Goal: Task Accomplishment & Management: Manage account settings

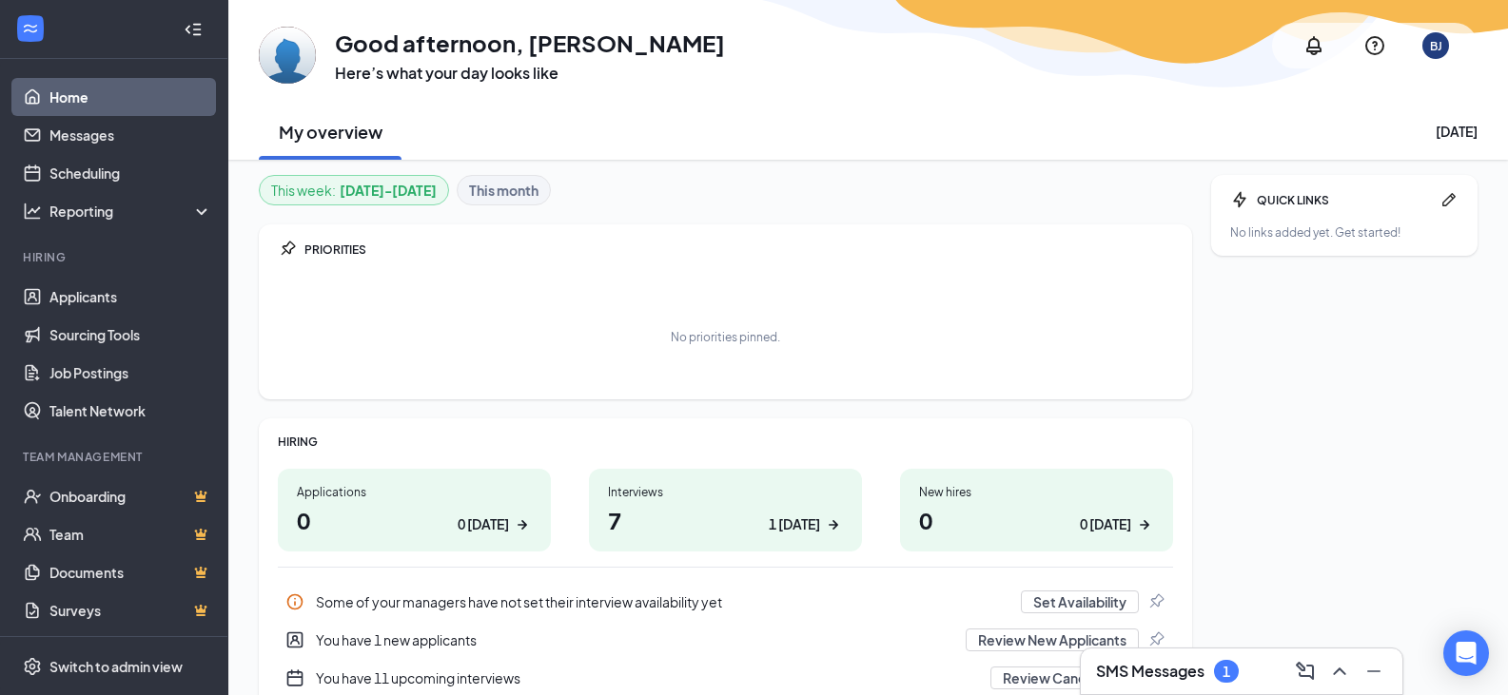
click at [794, 521] on div "1 [DATE]" at bounding box center [794, 525] width 51 height 20
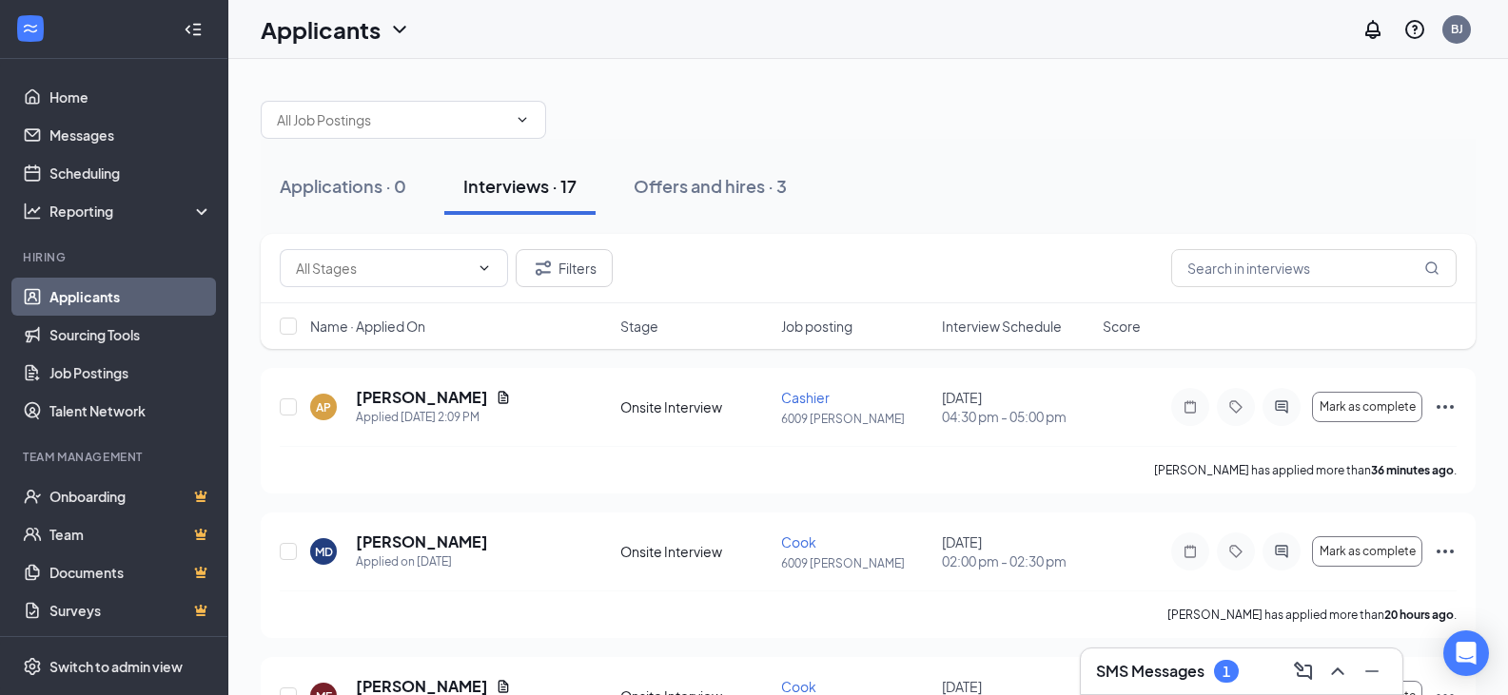
click at [1165, 689] on div "SMS Messages 1" at bounding box center [1242, 672] width 322 height 46
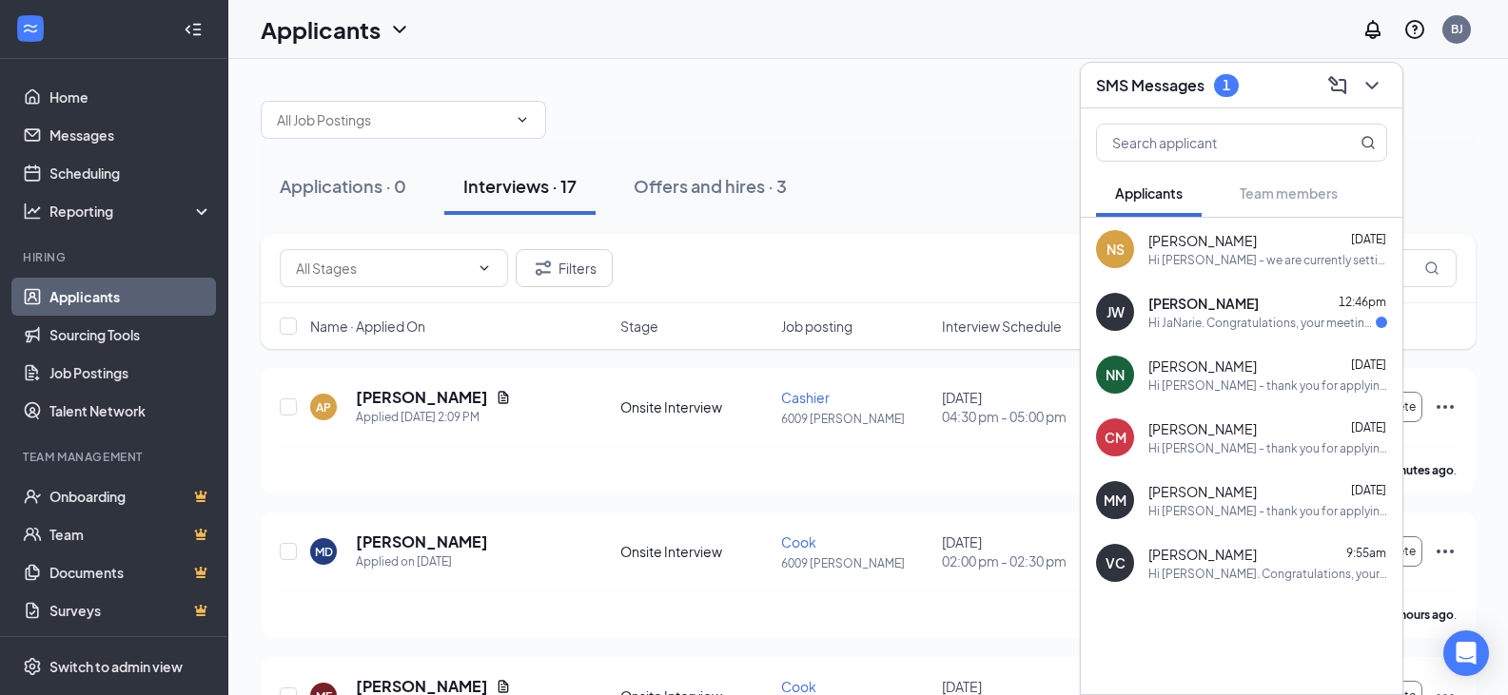
click at [1304, 331] on div "JW JaNarie Walker 12:46pm Hi JaNarie. Congratulations, your meeting with Freddy…" at bounding box center [1242, 312] width 322 height 63
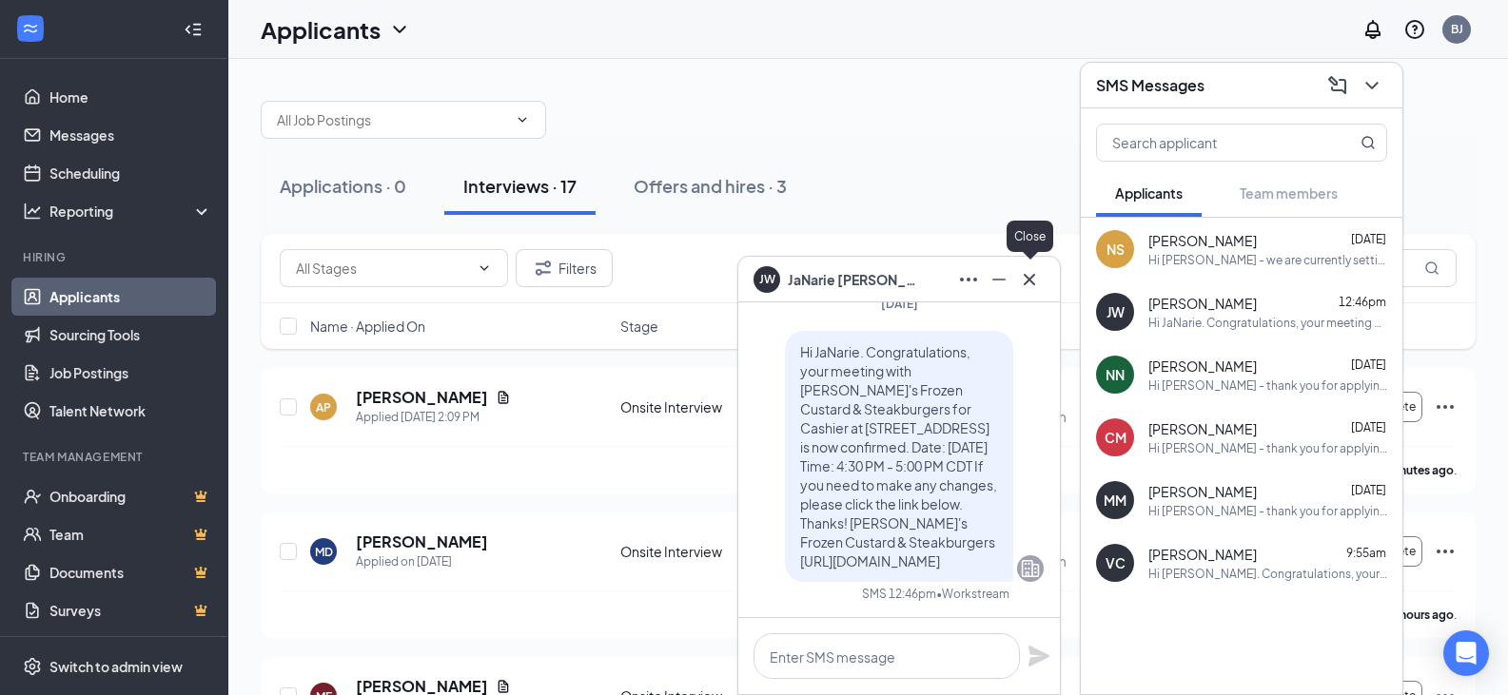
click at [1038, 281] on icon "Cross" at bounding box center [1029, 279] width 23 height 23
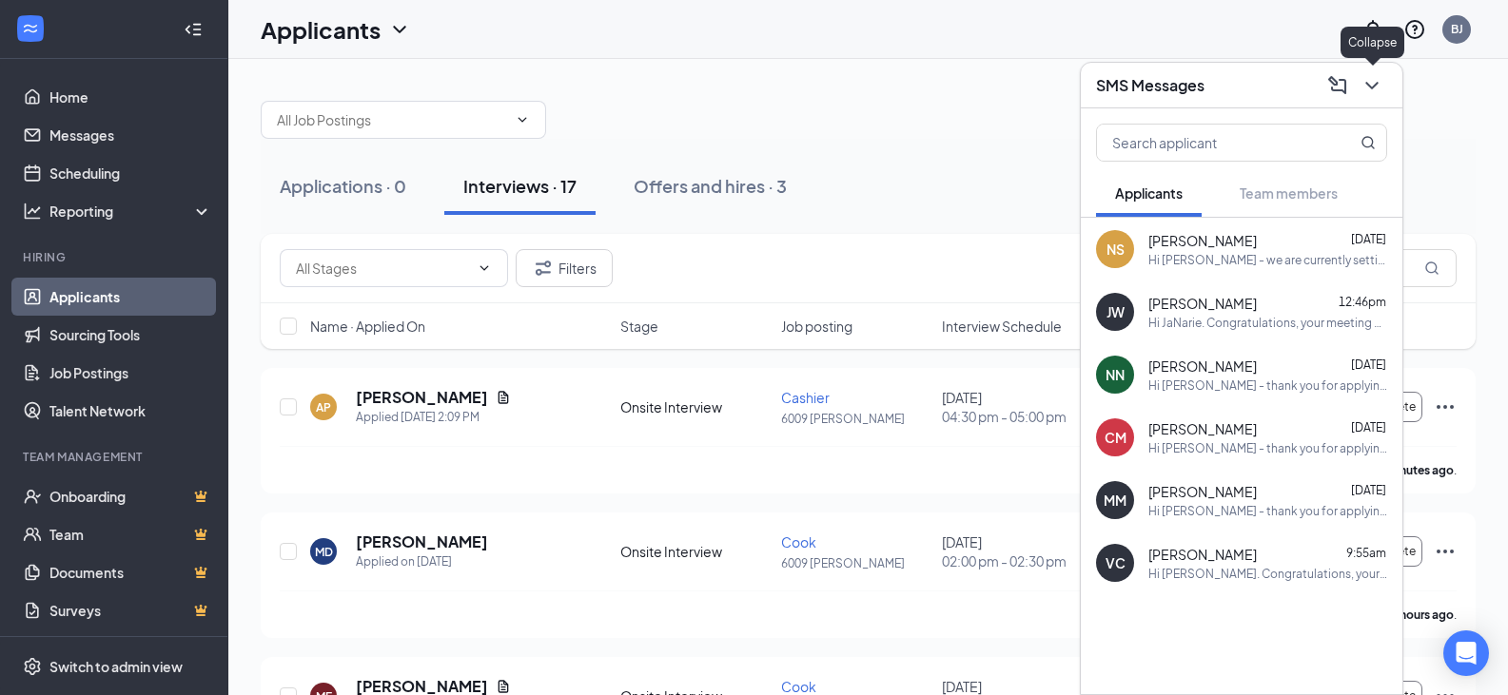
click at [1356, 85] on button at bounding box center [1371, 85] width 30 height 30
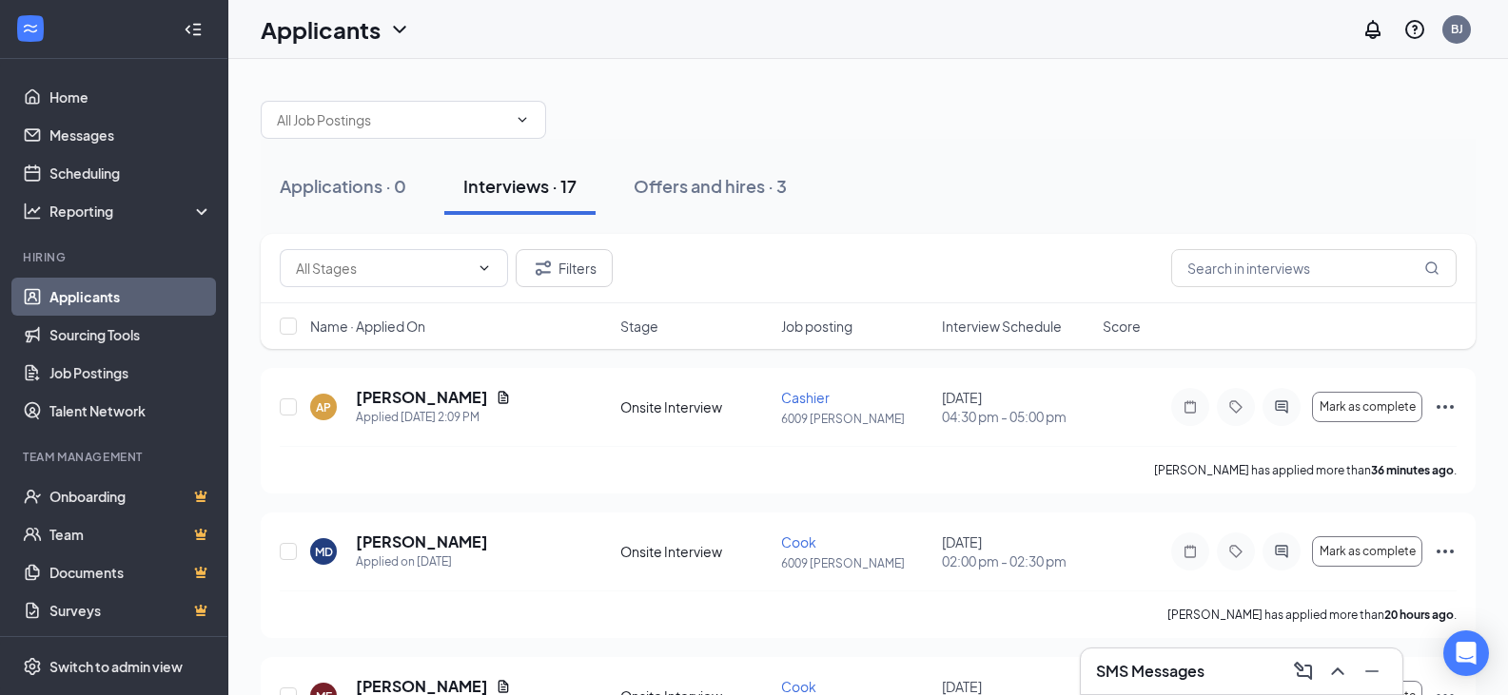
click at [979, 339] on div "Name · Applied On Stage Job posting Interview Schedule Score" at bounding box center [868, 326] width 1215 height 46
click at [982, 339] on div "Name · Applied On Stage Job posting Interview Schedule Score" at bounding box center [868, 326] width 1215 height 46
click at [988, 333] on span "Interview Schedule" at bounding box center [1002, 326] width 120 height 19
click at [1003, 315] on div "Name · Applied On Stage Job posting Interview Schedule Score" at bounding box center [868, 326] width 1215 height 46
click at [995, 325] on span "Interview Schedule" at bounding box center [1002, 326] width 120 height 19
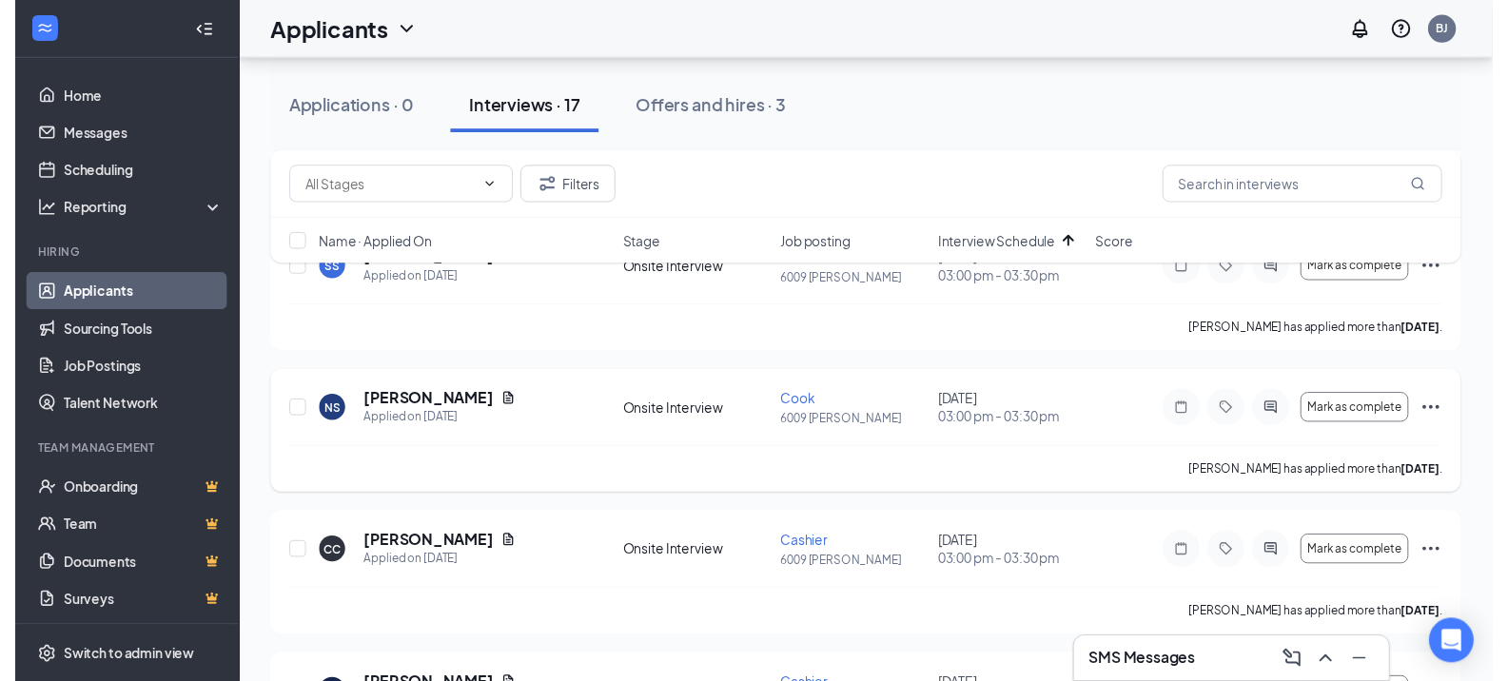
scroll to position [571, 0]
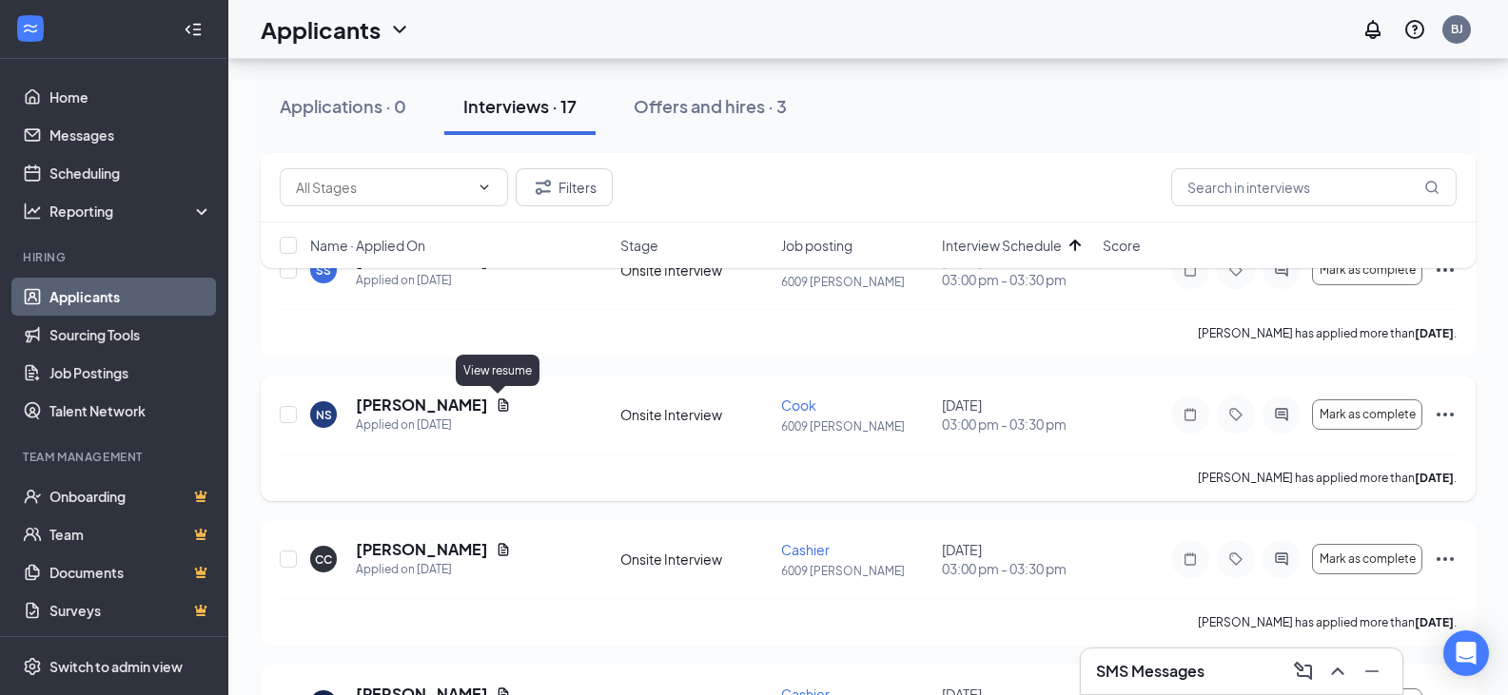
click at [501, 404] on icon "Document" at bounding box center [503, 405] width 15 height 15
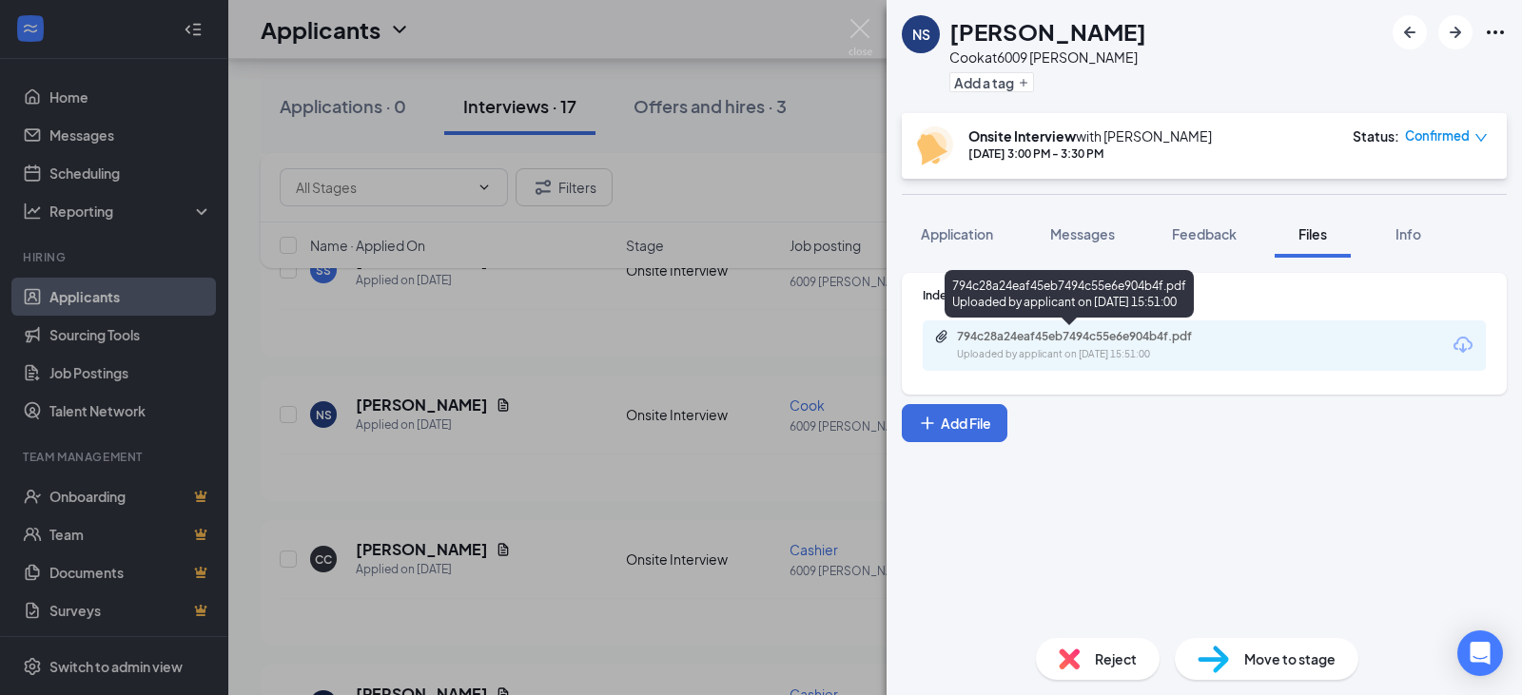
click at [1078, 339] on div "794c28a24eaf45eb7494c55e6e904b4f.pdf" at bounding box center [1090, 336] width 266 height 15
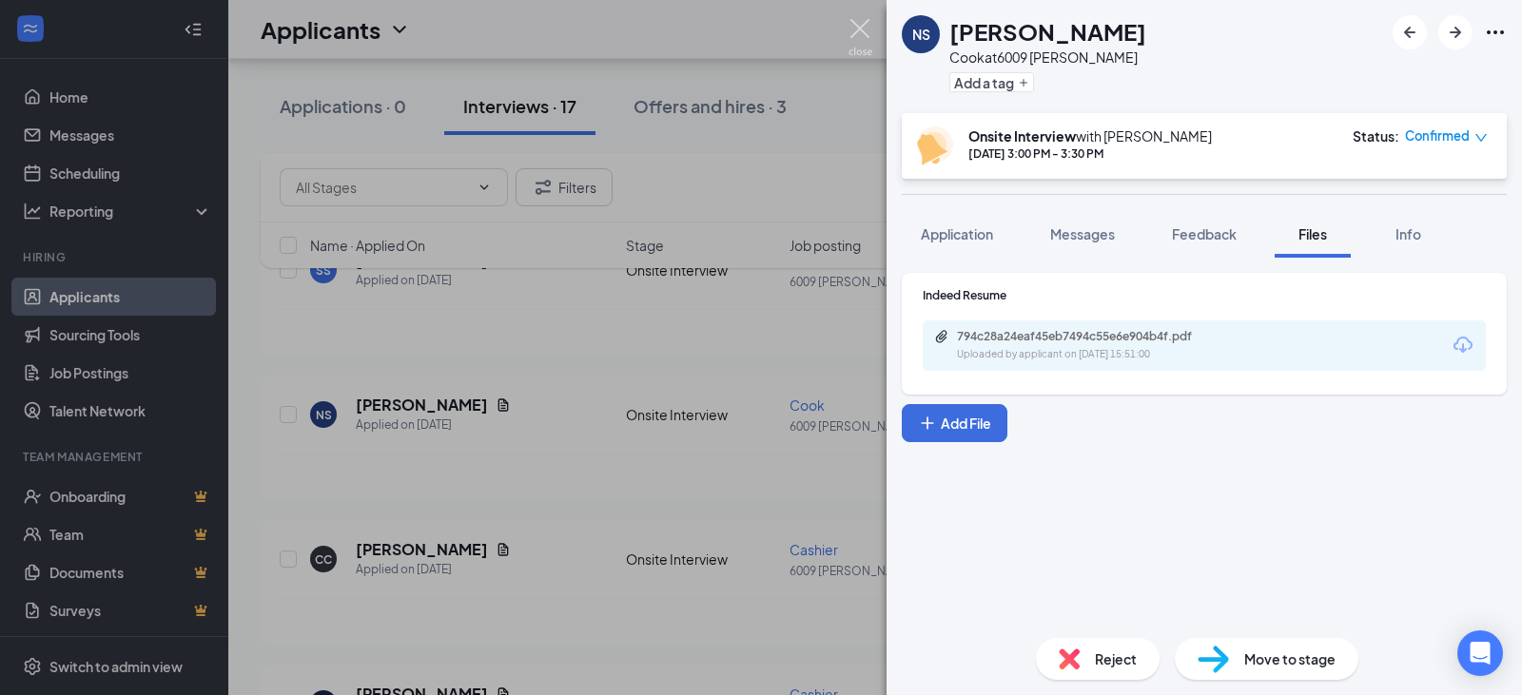
click at [863, 28] on img at bounding box center [860, 37] width 24 height 37
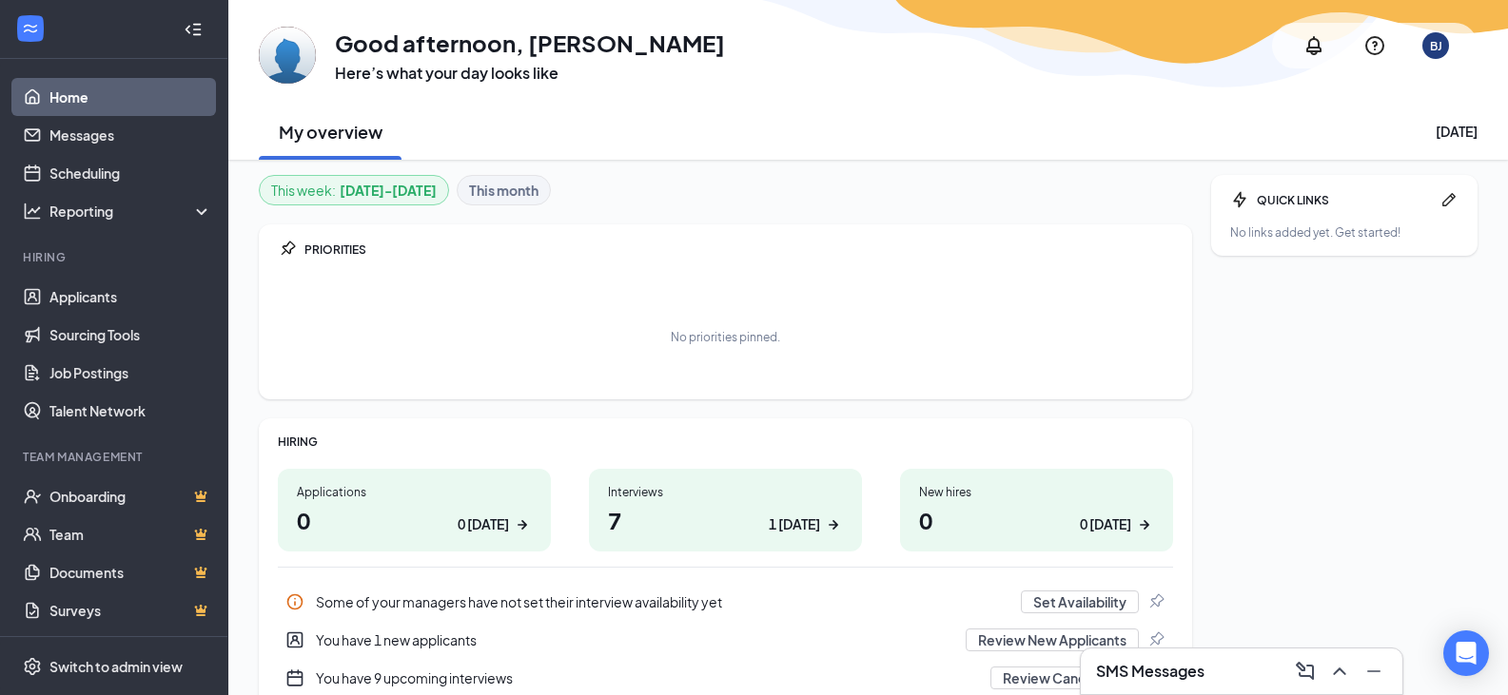
scroll to position [93, 0]
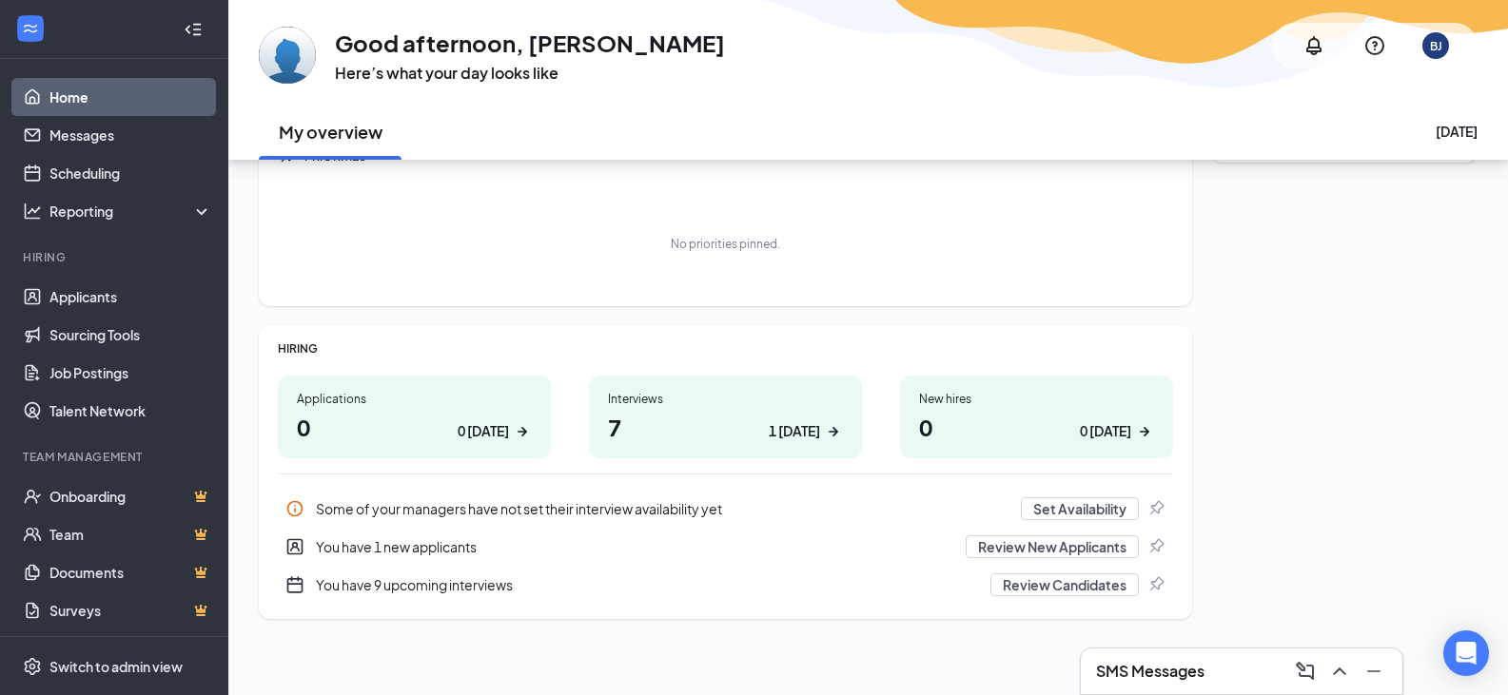
click at [811, 435] on div "1 [DATE]" at bounding box center [794, 431] width 51 height 20
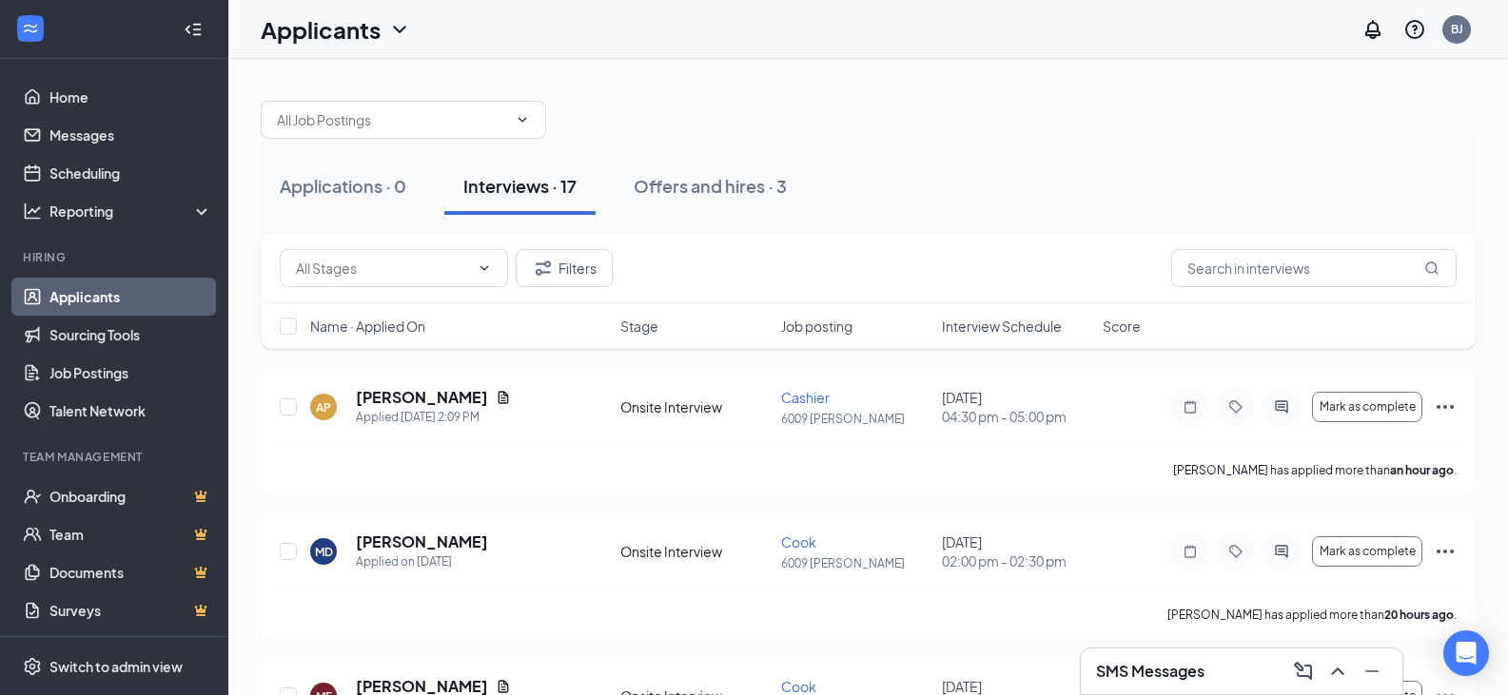
click at [1043, 335] on span "Interview Schedule" at bounding box center [1002, 326] width 120 height 19
click at [1043, 333] on span "Interview Schedule" at bounding box center [1002, 326] width 120 height 19
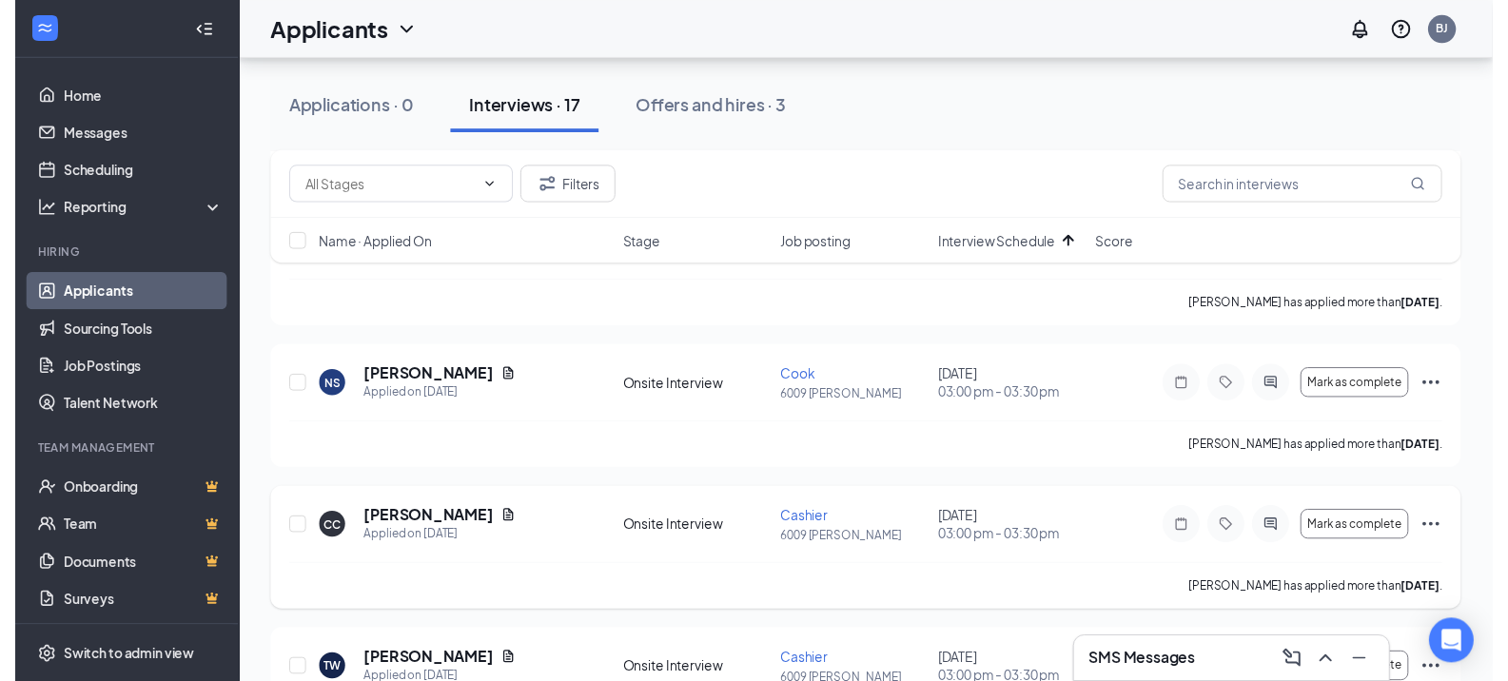
scroll to position [476, 0]
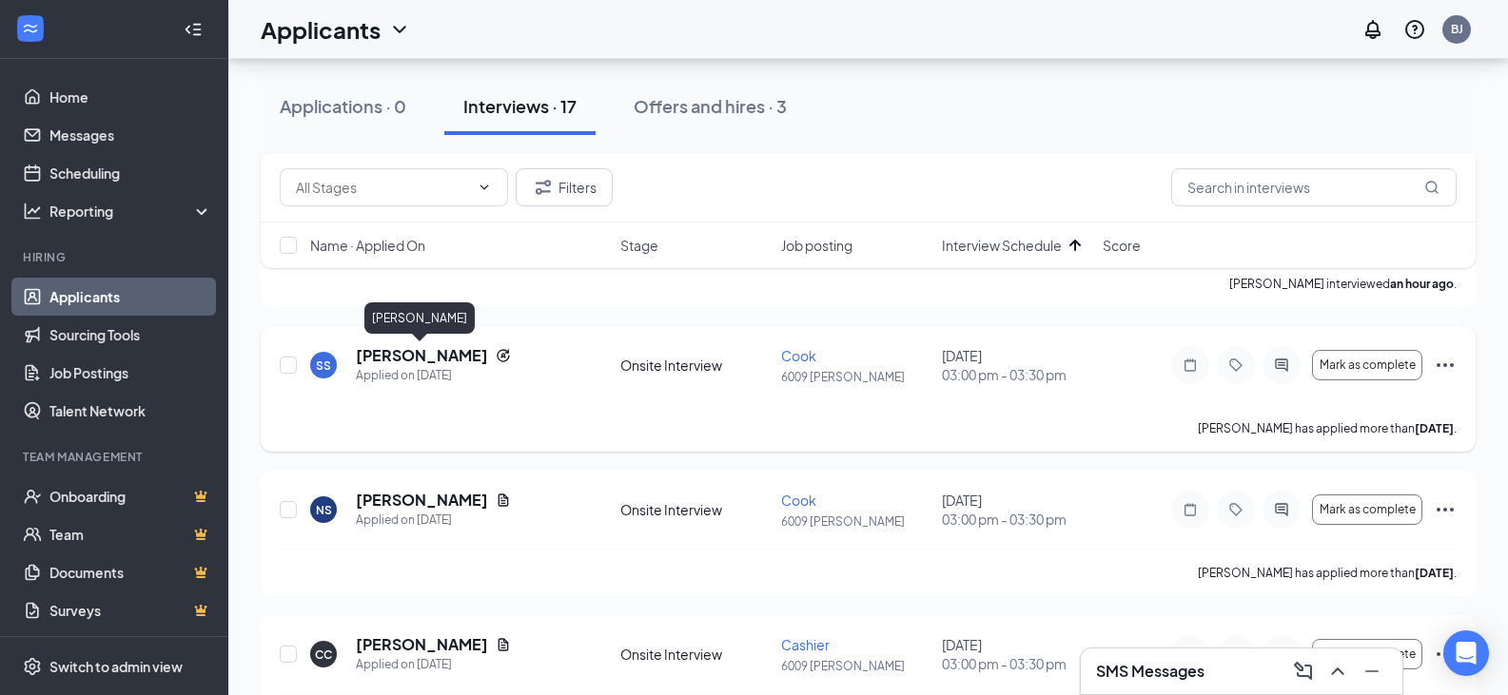
click at [428, 352] on h5 "[PERSON_NAME]" at bounding box center [422, 355] width 132 height 21
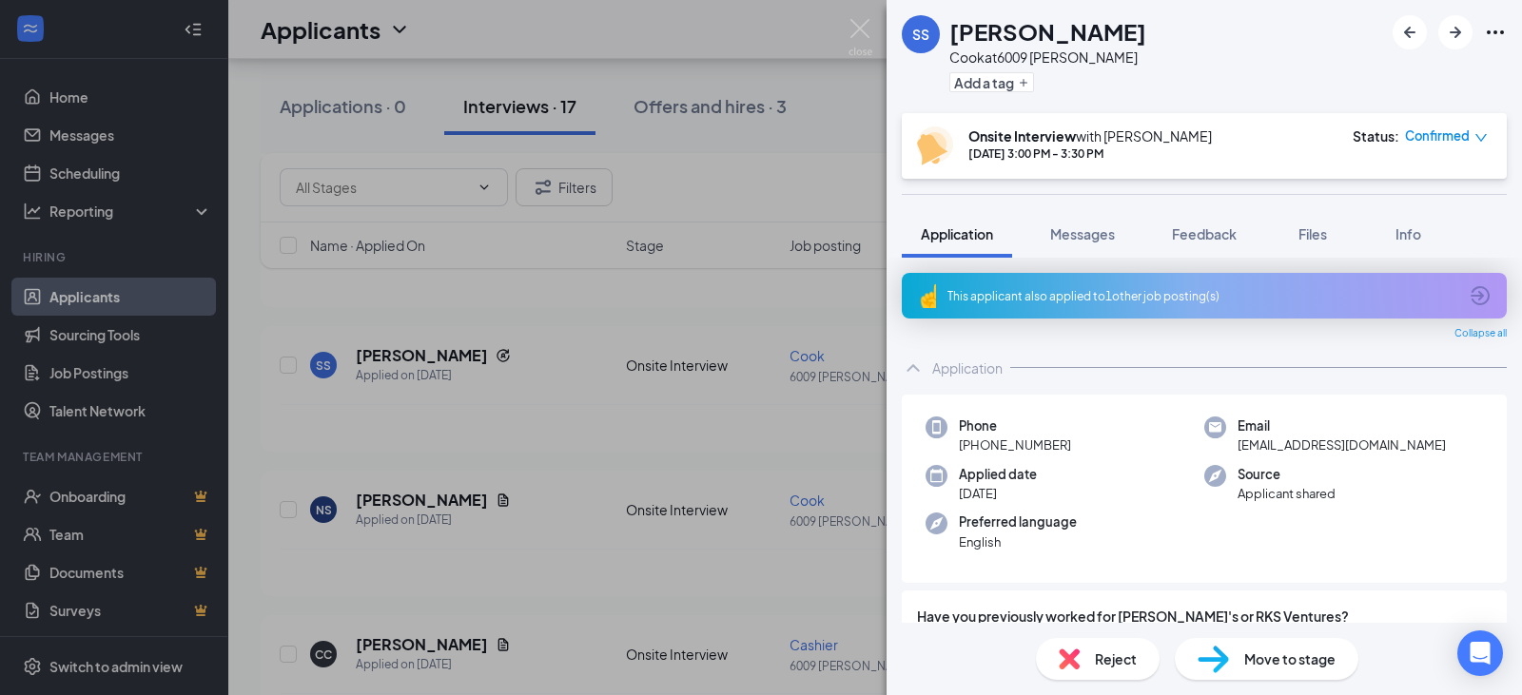
click at [1275, 668] on span "Move to stage" at bounding box center [1289, 659] width 91 height 21
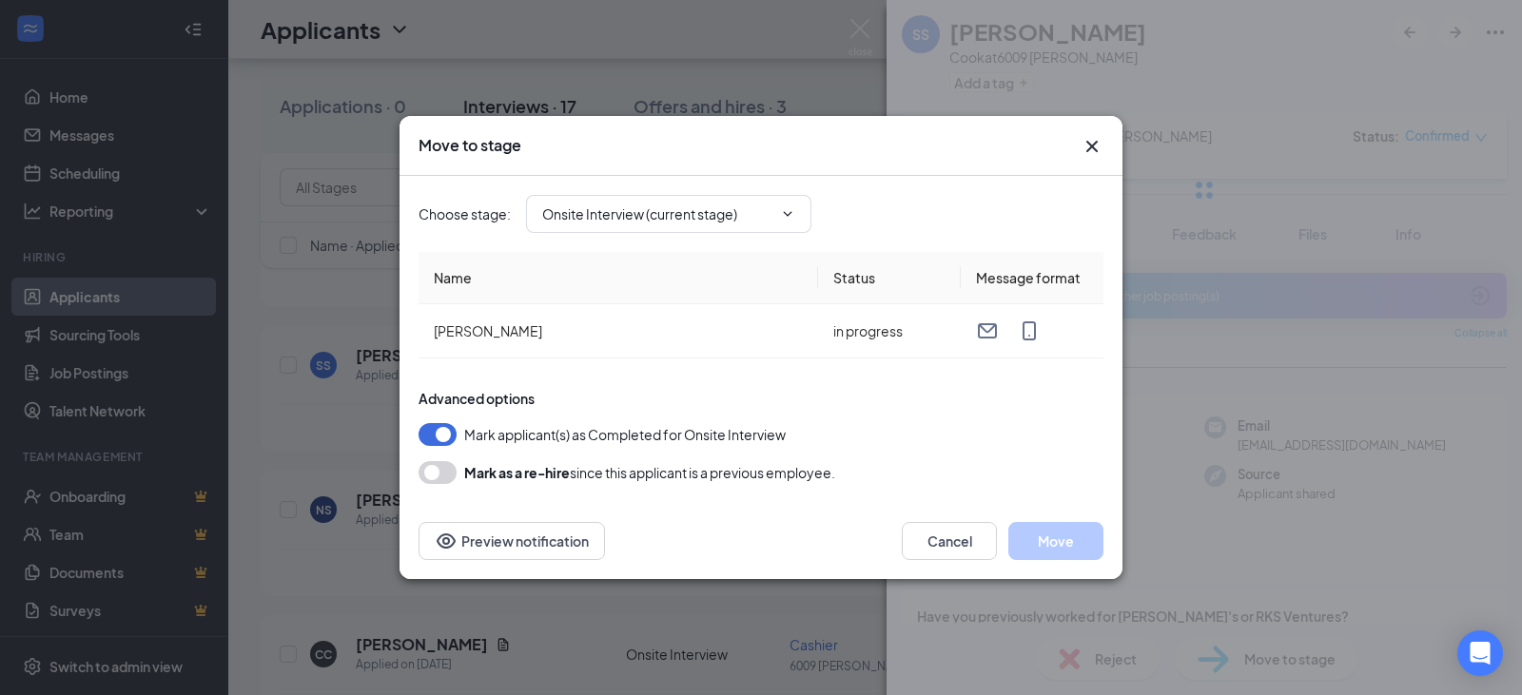
type input "Hiring Complete (final stage)"
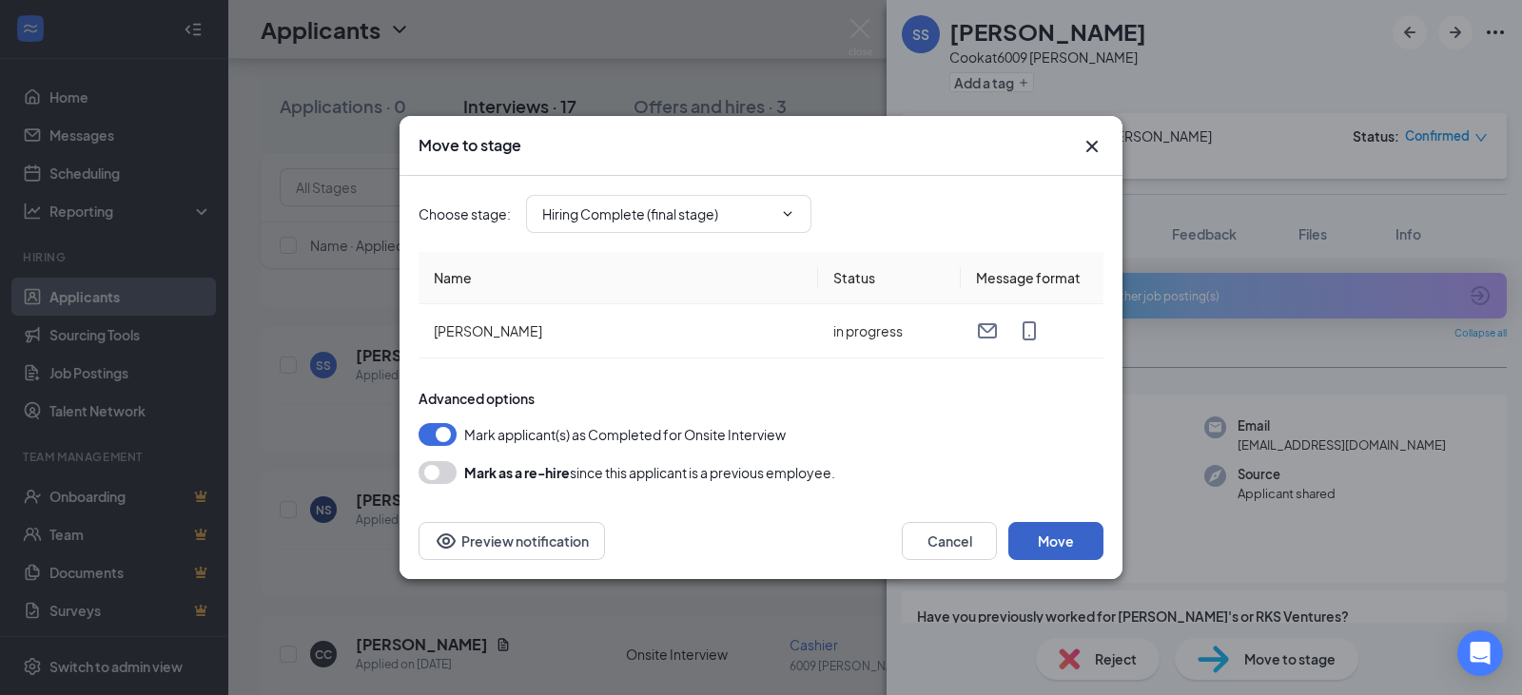
click at [1050, 554] on button "Move" at bounding box center [1055, 541] width 95 height 38
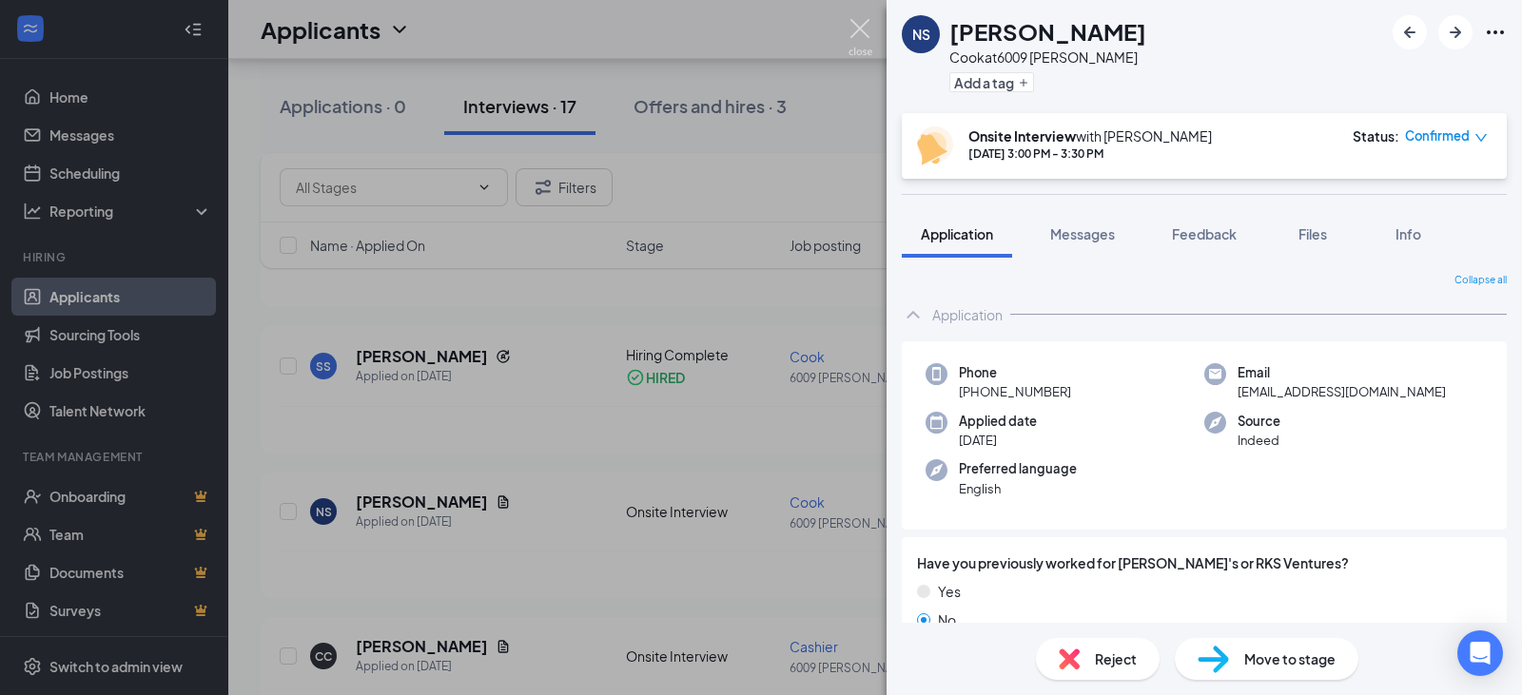
click at [857, 27] on img at bounding box center [860, 37] width 24 height 37
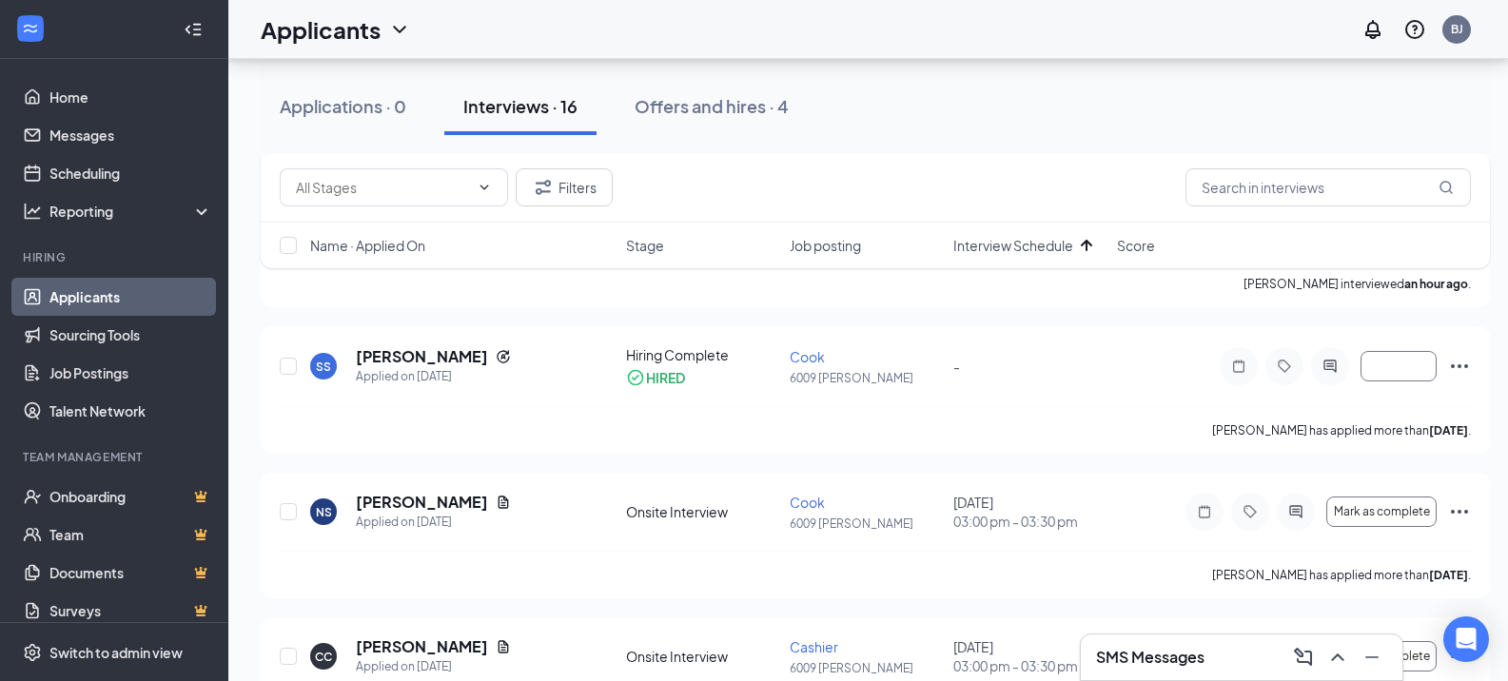
click at [784, 29] on div "Applicants BJ" at bounding box center [867, 29] width 1279 height 59
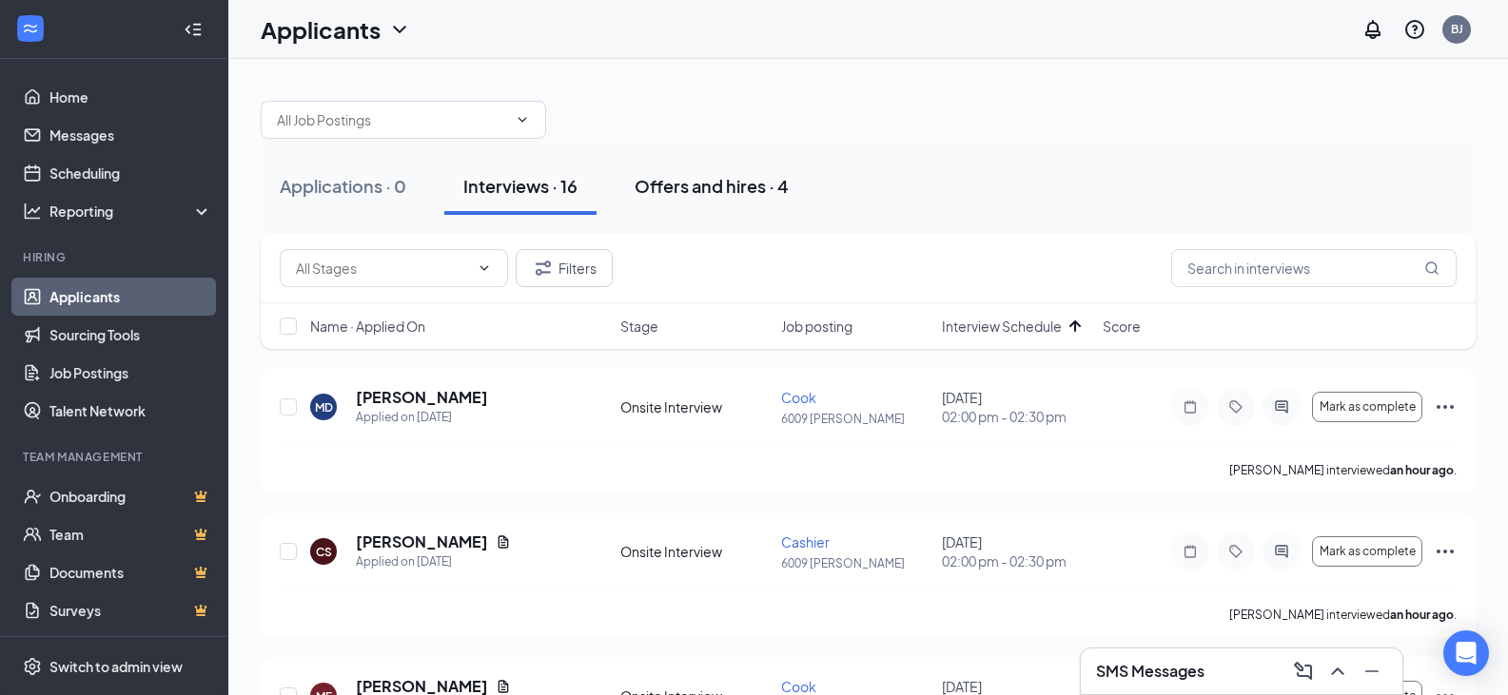
click at [710, 189] on div "Offers and hires · 4" at bounding box center [711, 186] width 154 height 24
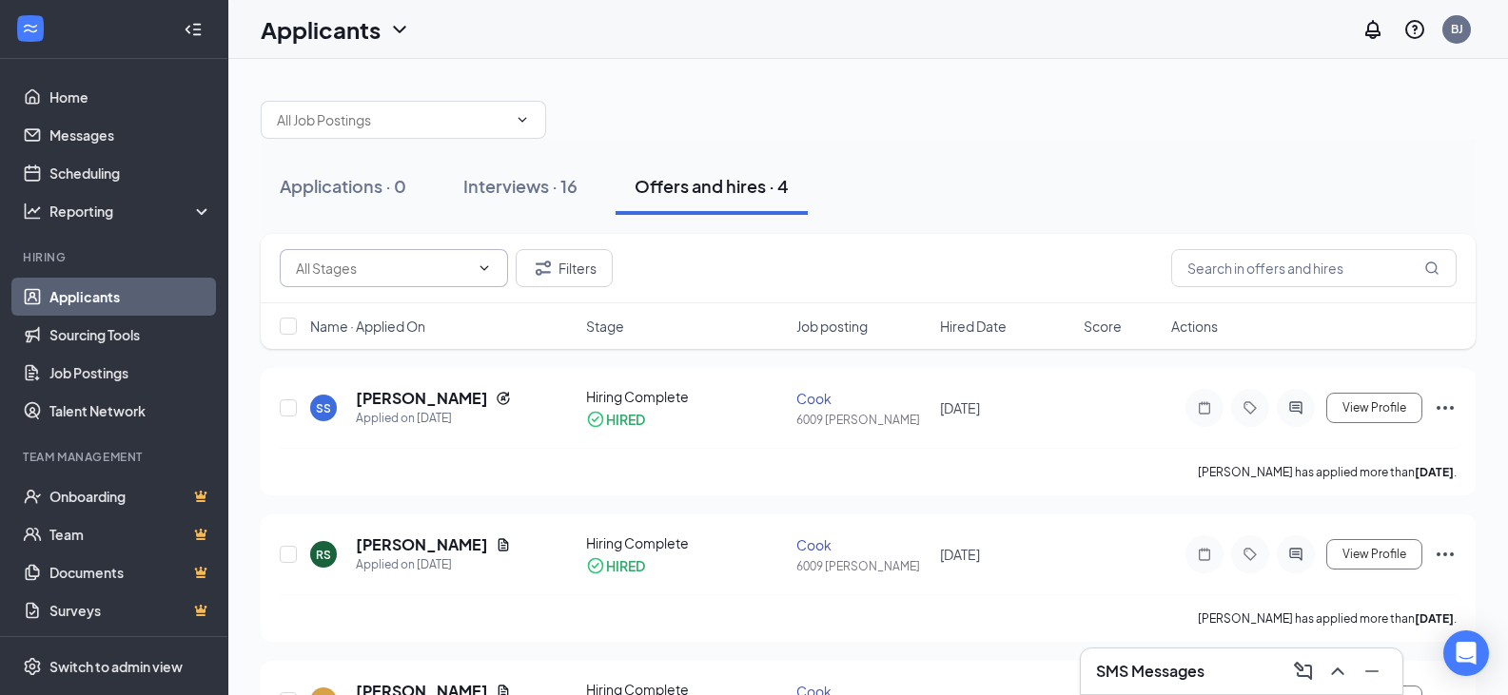
click at [442, 263] on input "text" at bounding box center [382, 268] width 173 height 21
click at [562, 199] on button "Interviews · 16" at bounding box center [520, 186] width 152 height 57
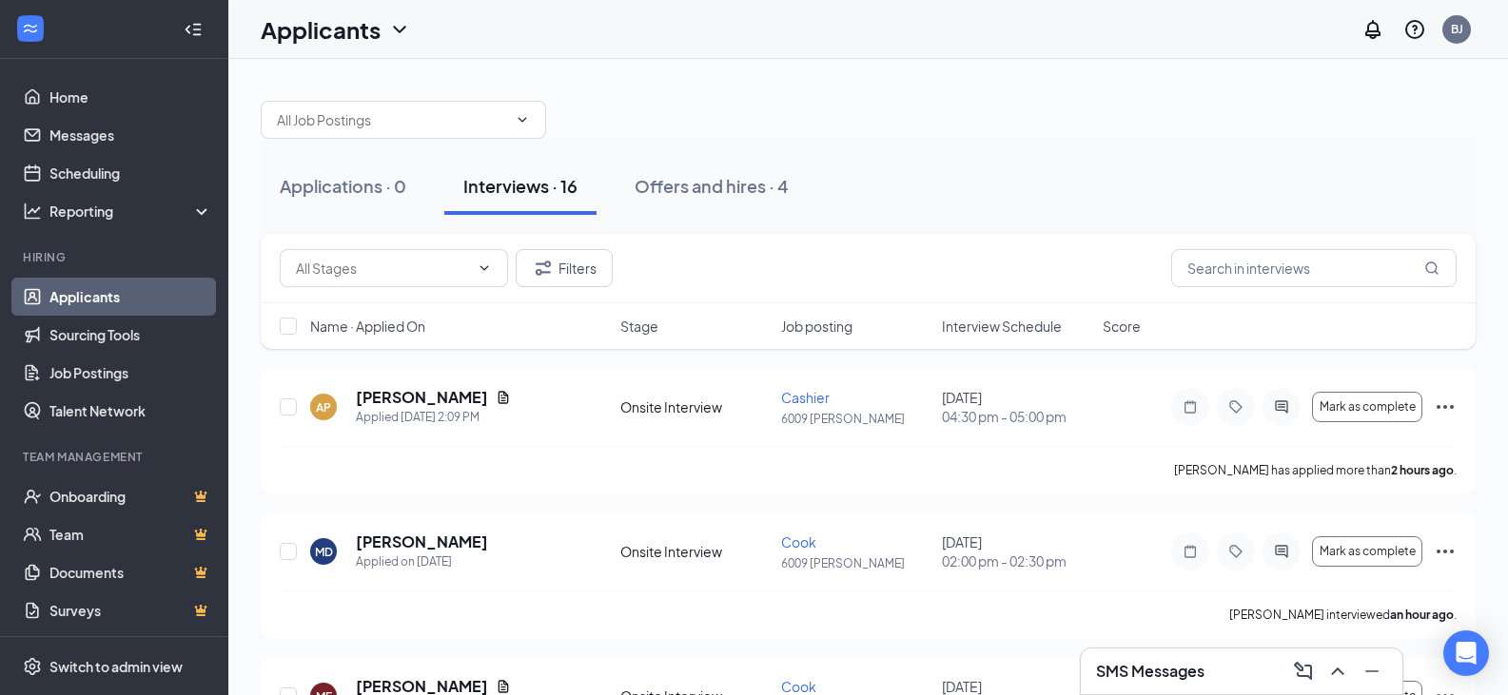
click at [1004, 322] on span "Interview Schedule" at bounding box center [1002, 326] width 120 height 19
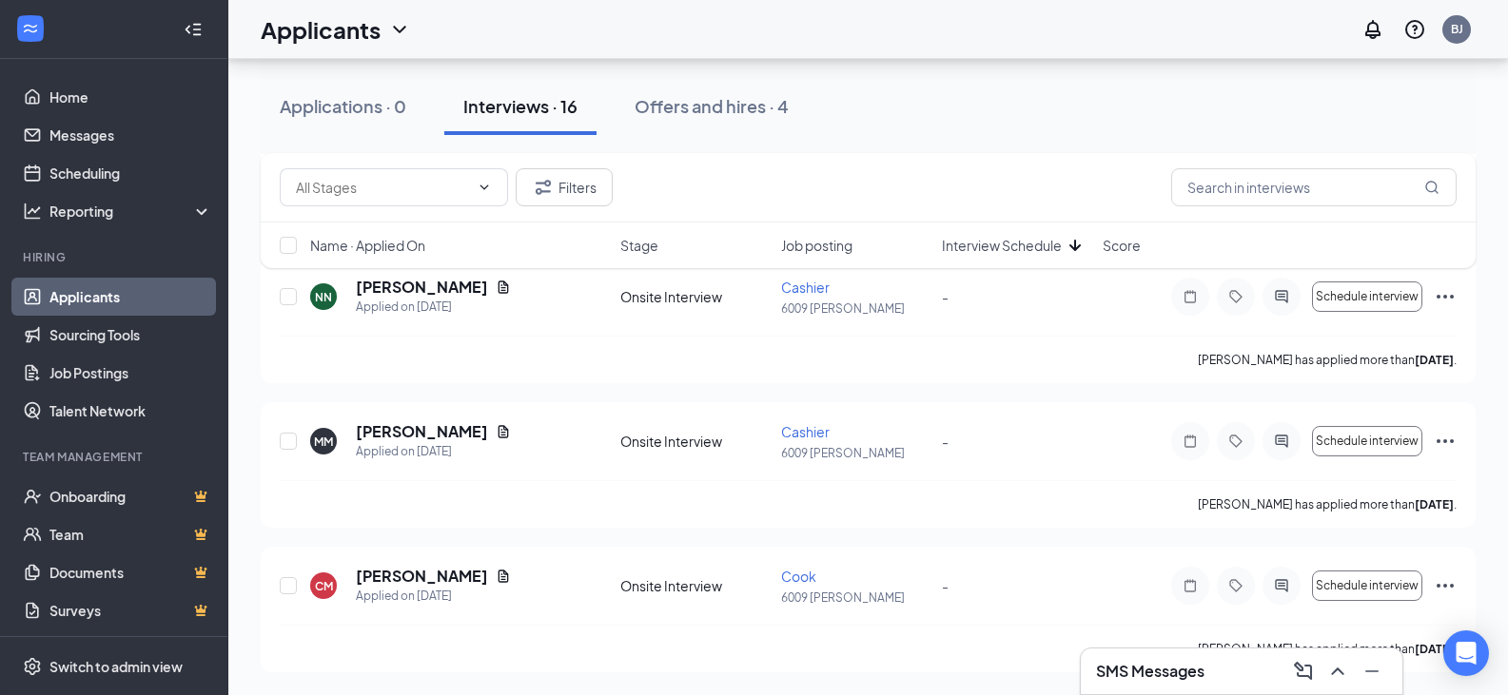
scroll to position [1419, 0]
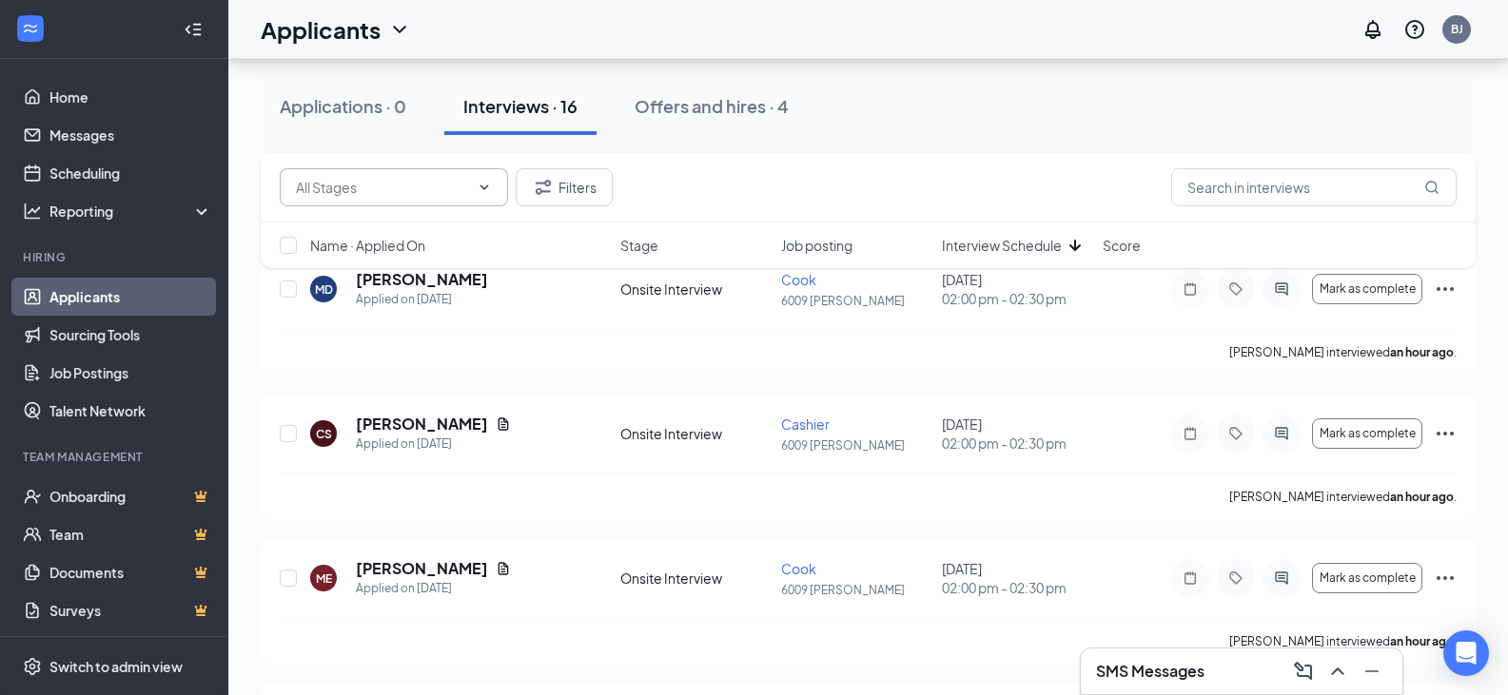
click at [370, 185] on input "text" at bounding box center [382, 187] width 173 height 21
click at [560, 180] on button "Filters" at bounding box center [564, 187] width 97 height 38
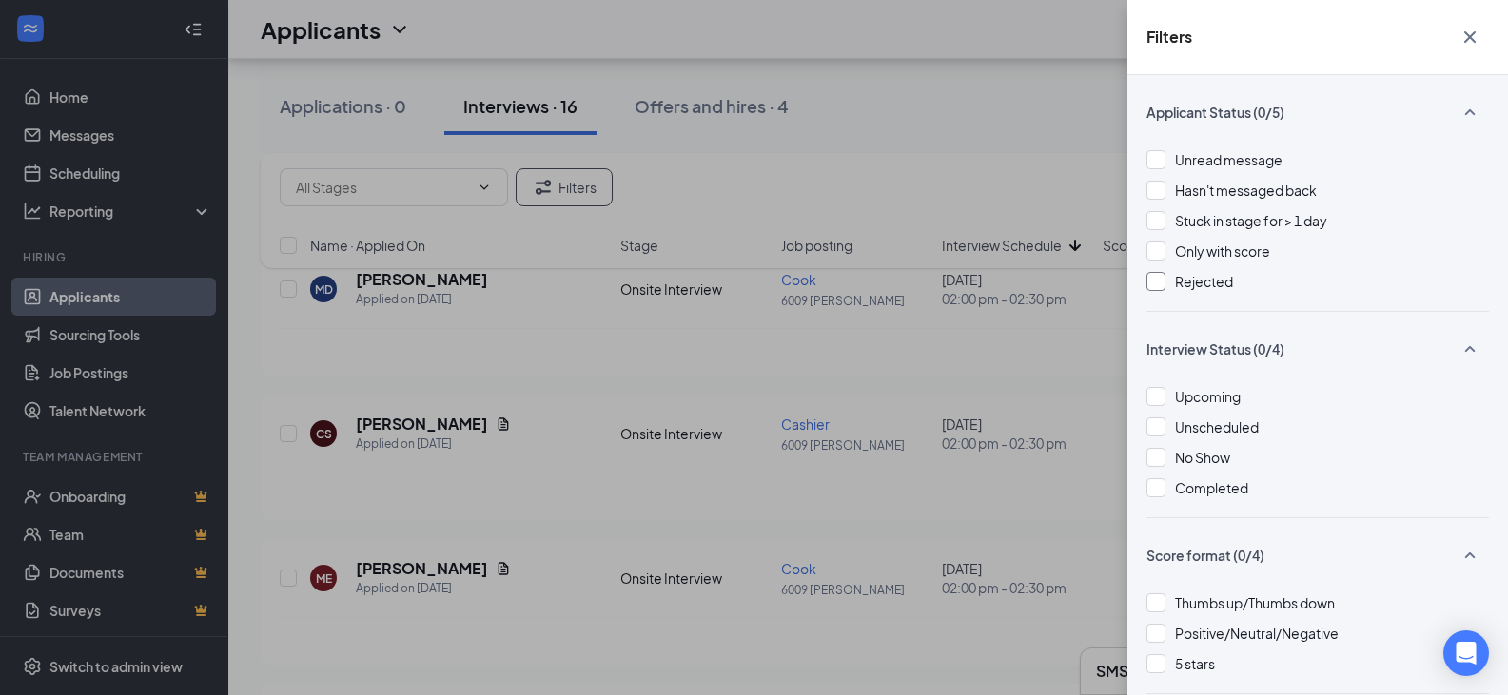
click at [1154, 283] on div at bounding box center [1155, 281] width 19 height 19
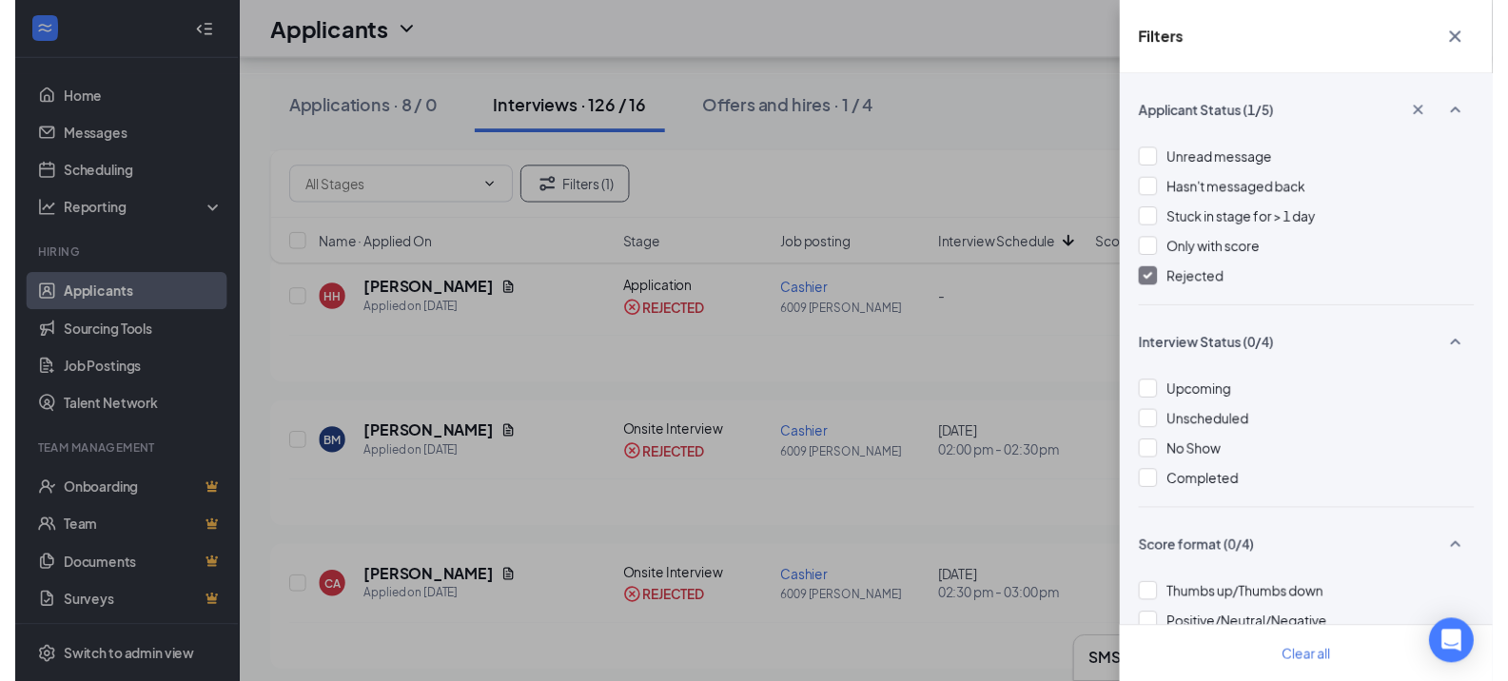
scroll to position [285, 0]
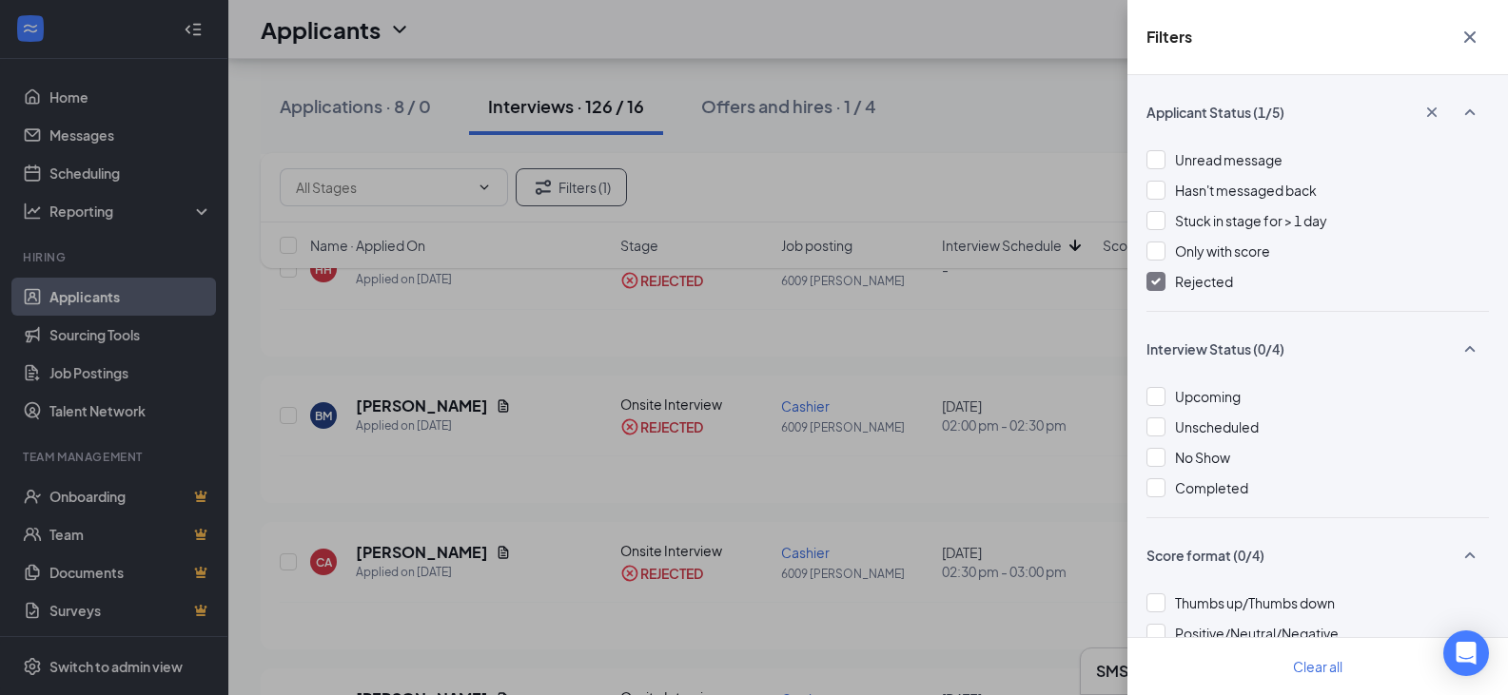
click at [419, 550] on div "Filters Applicant Status (1/5) Unread message Hasn't messaged back Stuck in sta…" at bounding box center [754, 347] width 1508 height 695
click at [1462, 39] on icon "Cross" at bounding box center [1469, 37] width 23 height 23
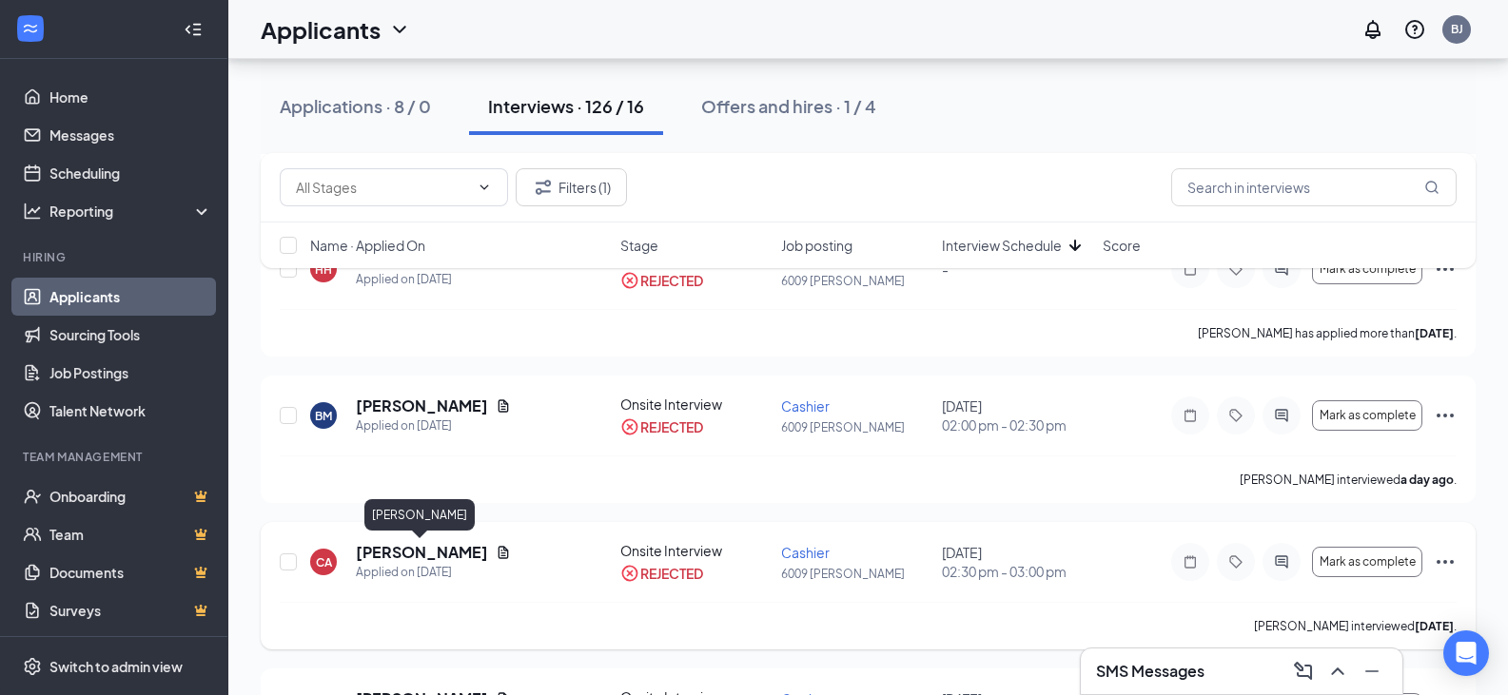
click at [439, 555] on h5 "[PERSON_NAME]" at bounding box center [422, 552] width 132 height 21
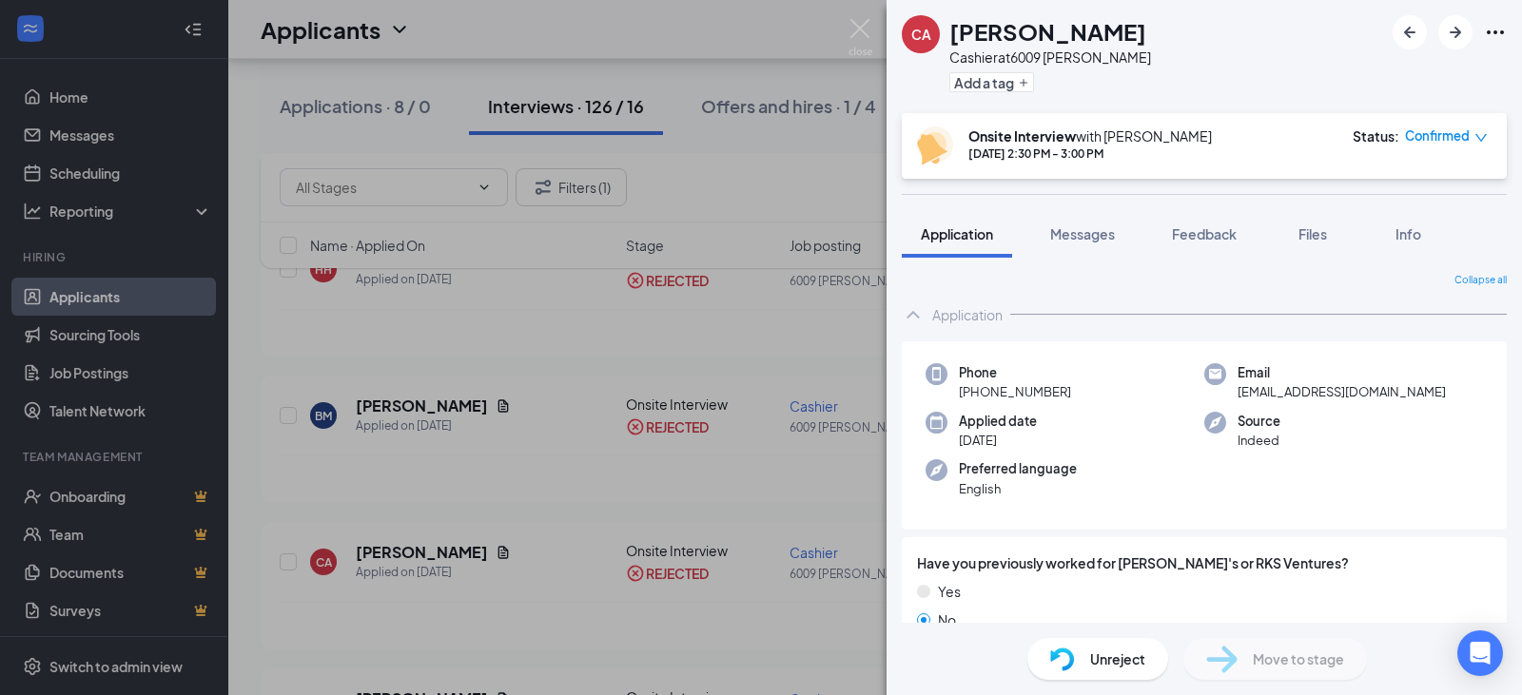
click at [1108, 672] on div "Unreject" at bounding box center [1097, 659] width 141 height 42
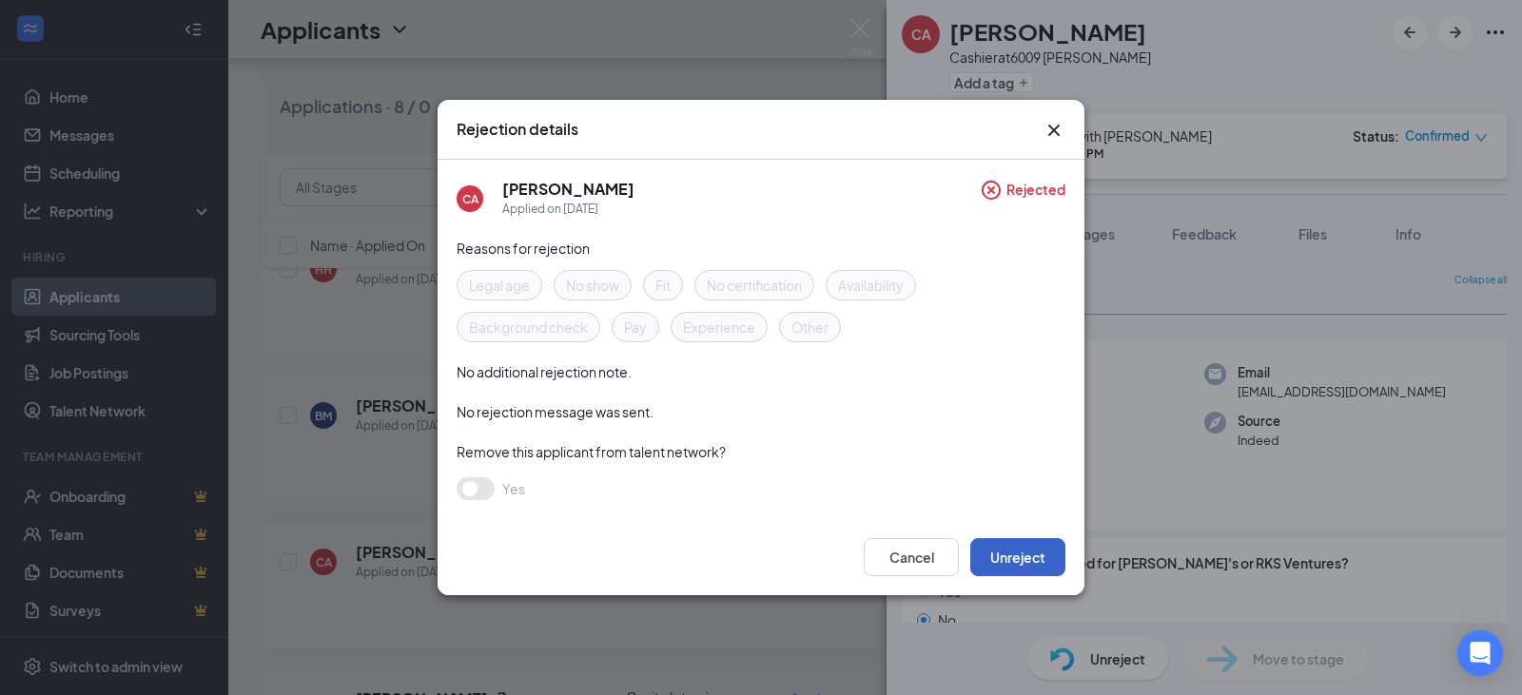
click at [1033, 557] on button "Unreject" at bounding box center [1017, 557] width 95 height 38
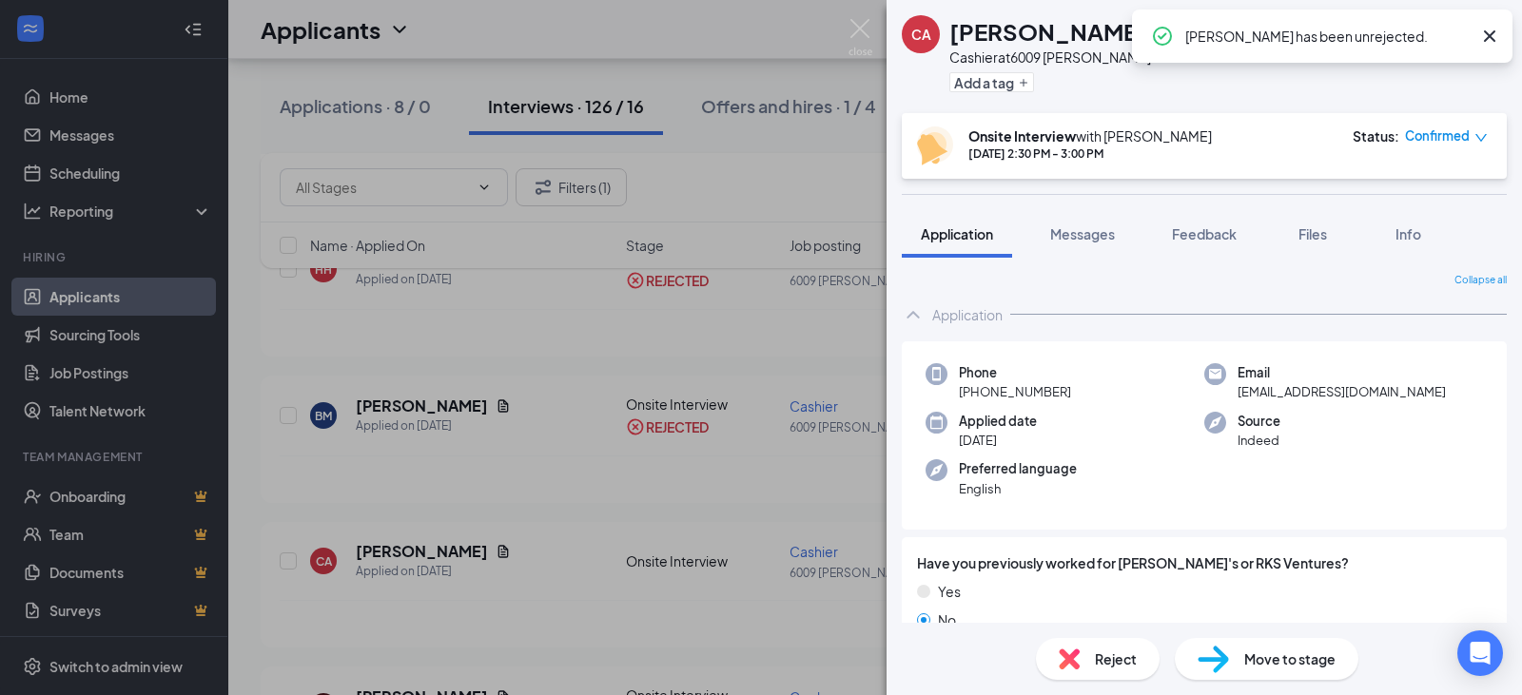
click at [1218, 664] on img at bounding box center [1213, 660] width 31 height 28
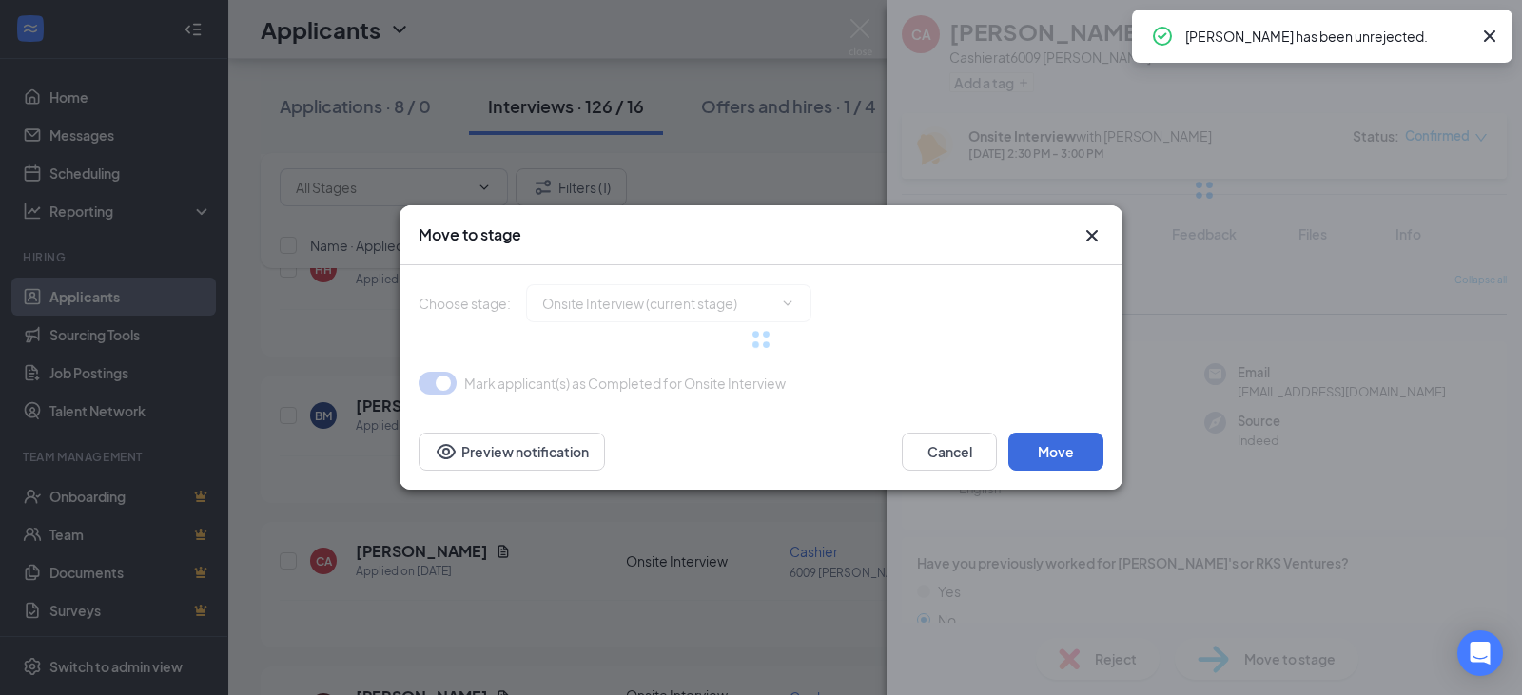
type input "Hiring Complete (final stage)"
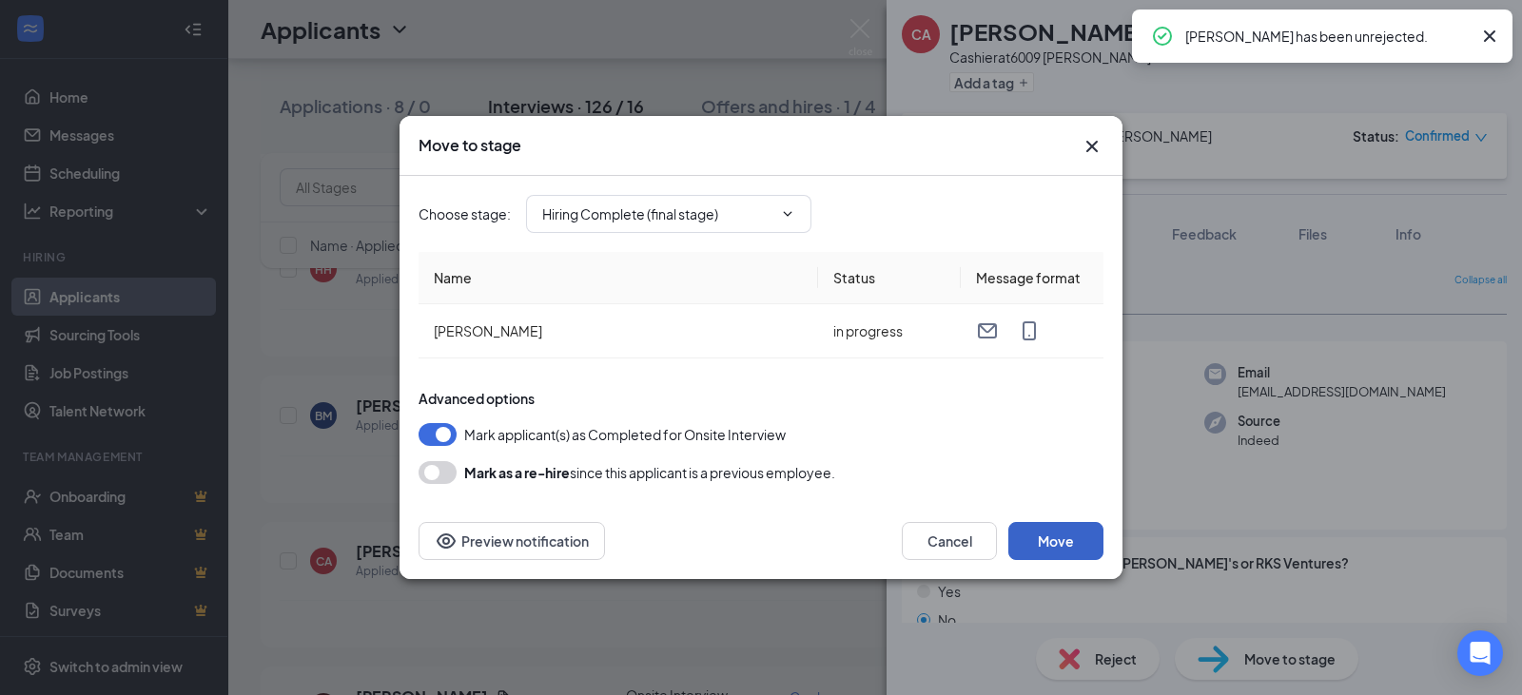
click at [1063, 540] on button "Move" at bounding box center [1055, 541] width 95 height 38
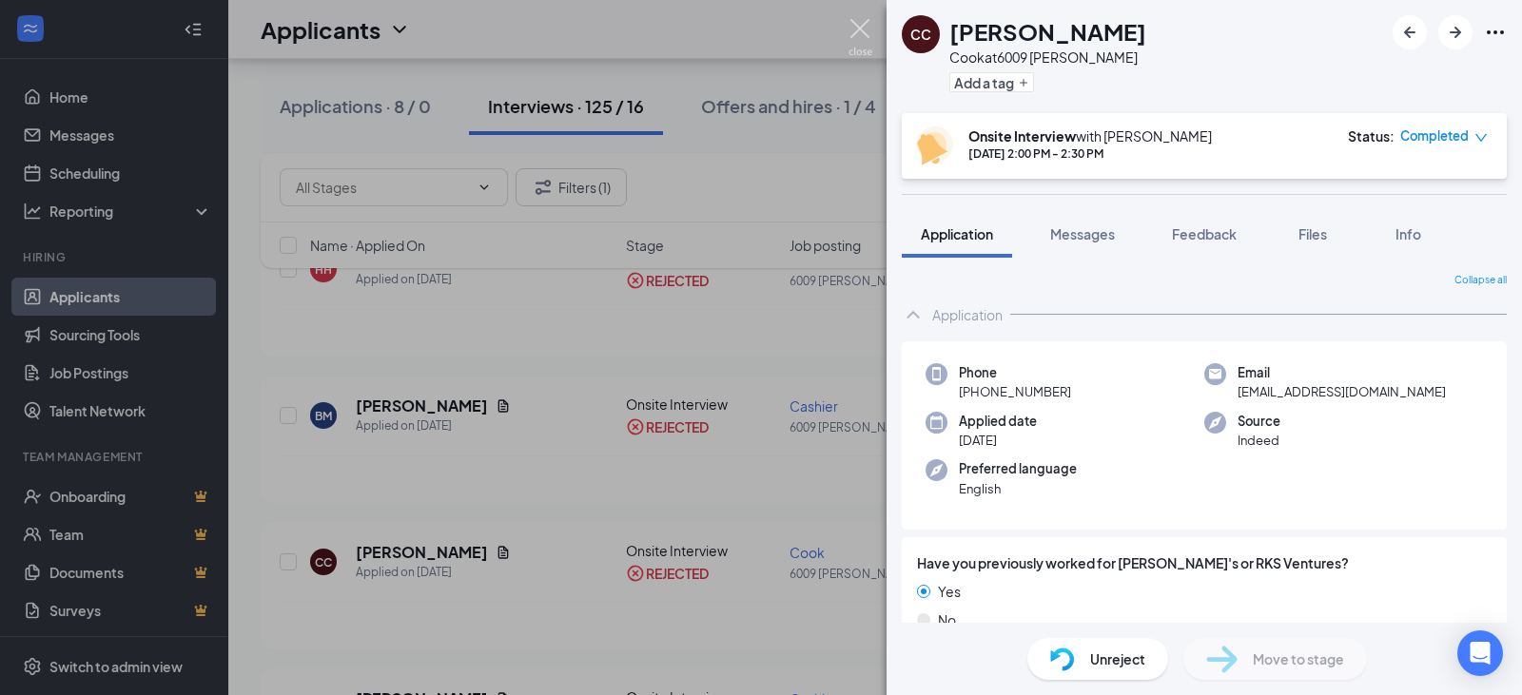
click at [862, 28] on img at bounding box center [860, 37] width 24 height 37
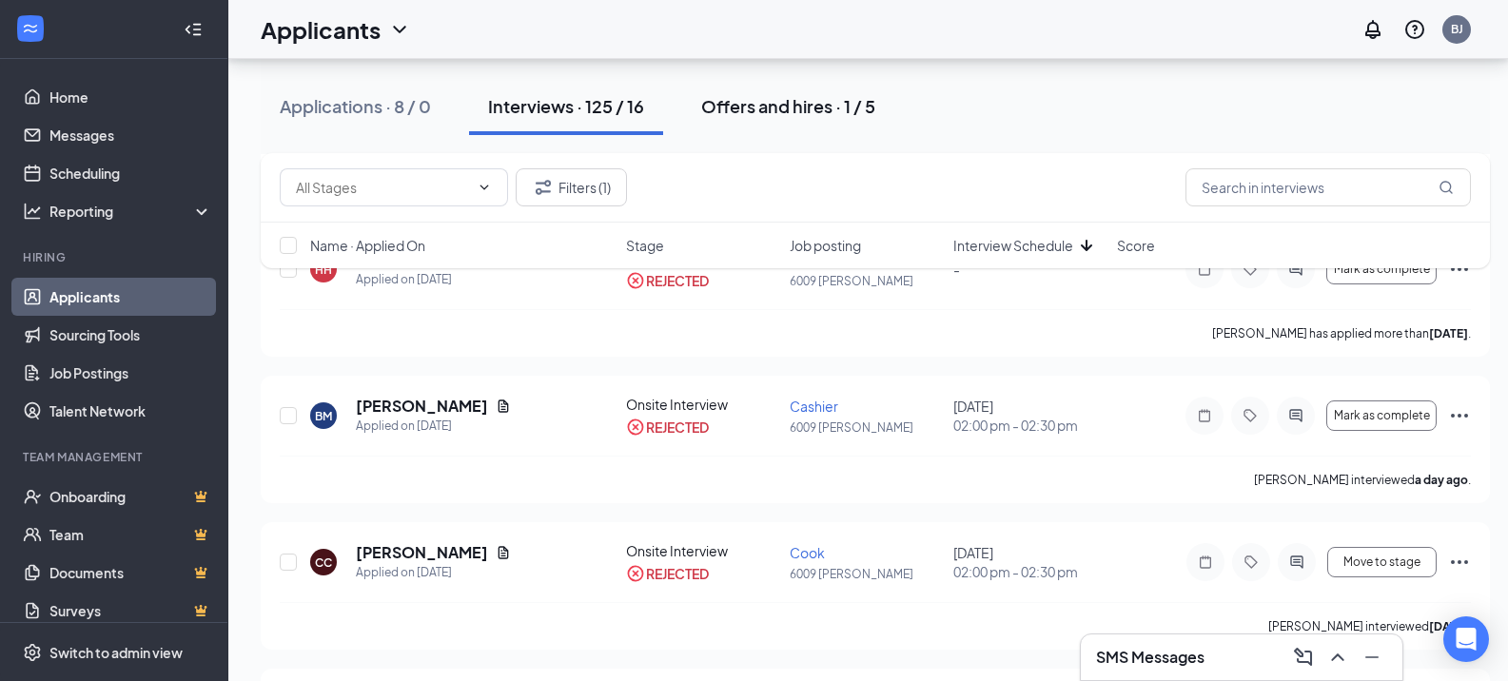
click at [862, 109] on div "Offers and hires · 1 / 5" at bounding box center [788, 106] width 174 height 24
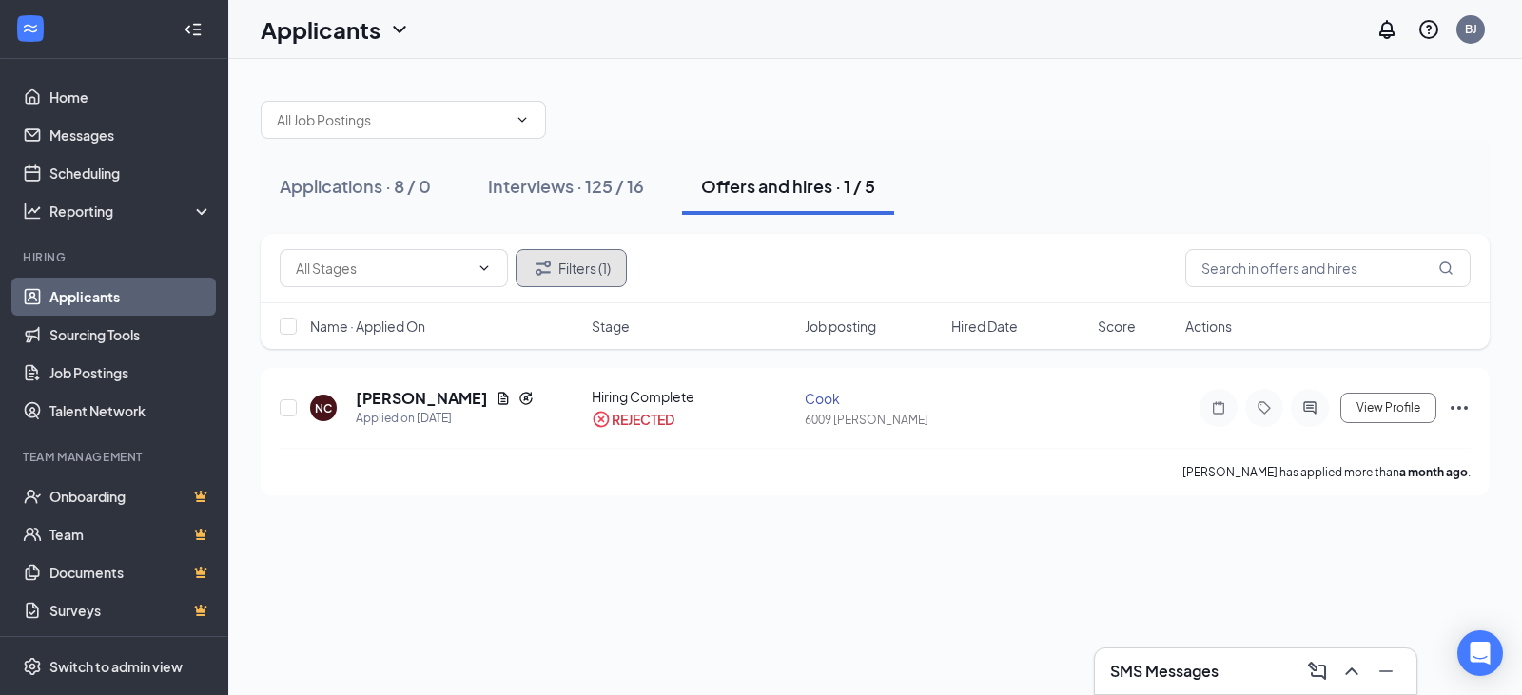
click at [536, 282] on button "Filters (1)" at bounding box center [571, 268] width 111 height 38
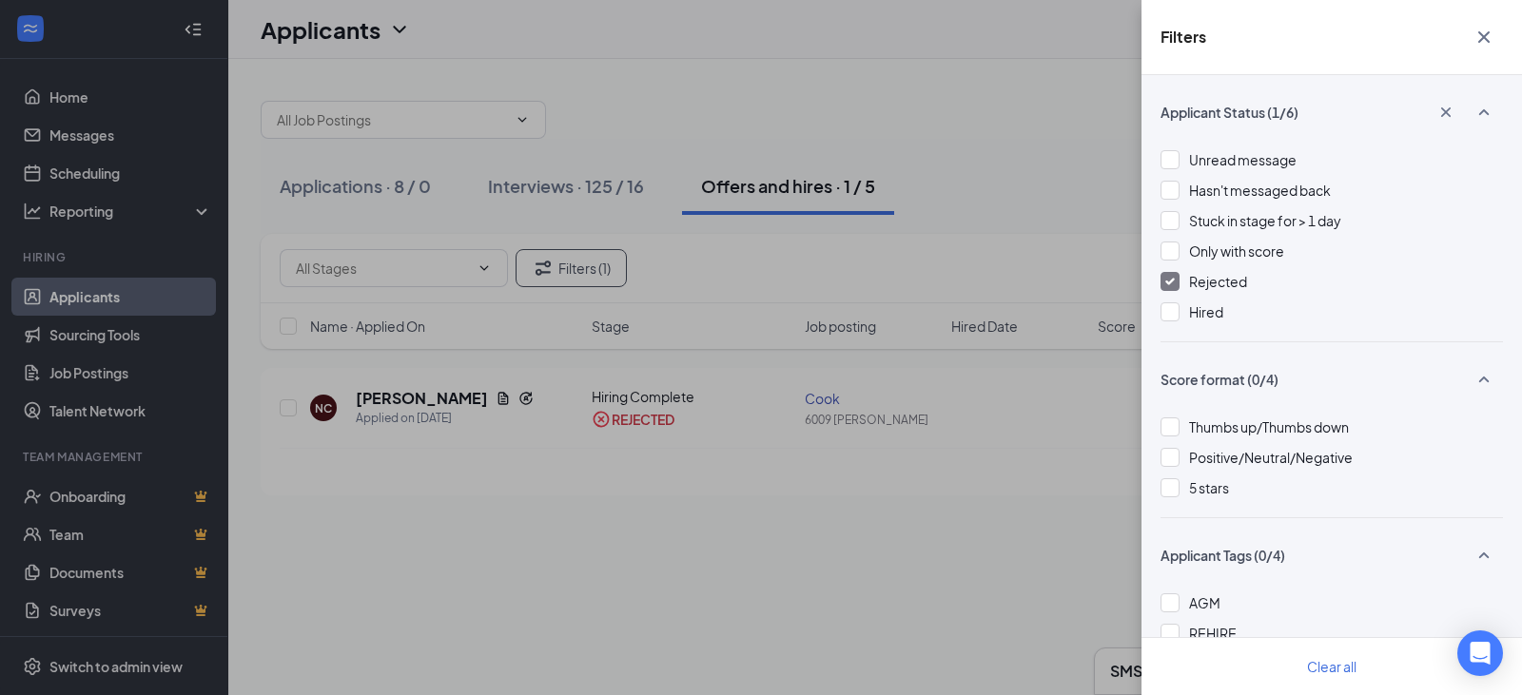
click at [1436, 107] on icon "Cross" at bounding box center [1445, 112] width 19 height 19
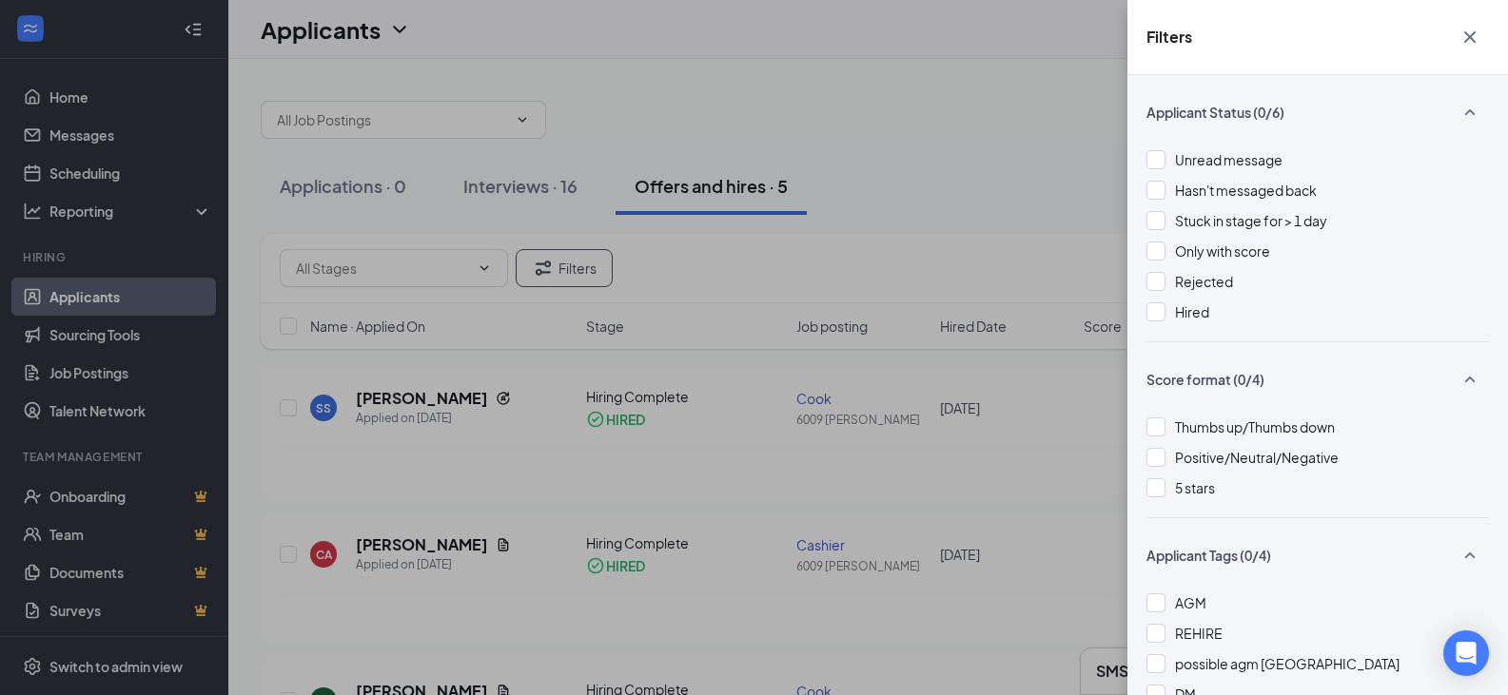
click at [1472, 39] on icon "Cross" at bounding box center [1469, 36] width 11 height 11
